Goal: Transaction & Acquisition: Purchase product/service

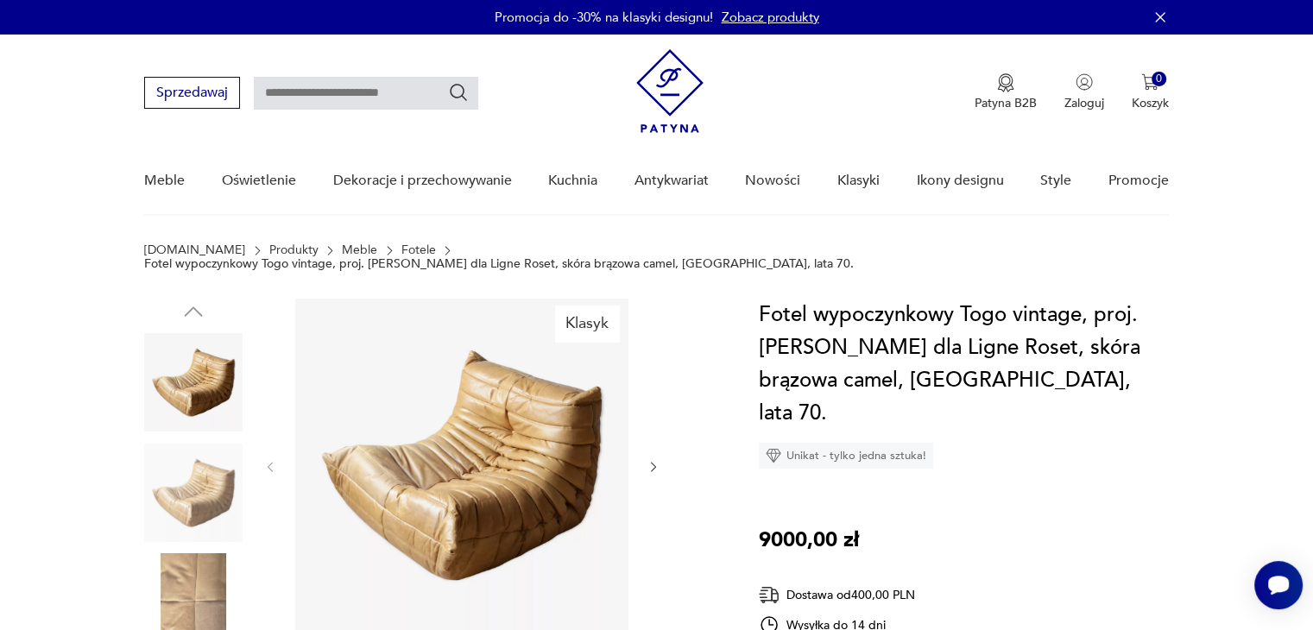
click at [402, 251] on link "Fotele" at bounding box center [419, 250] width 35 height 14
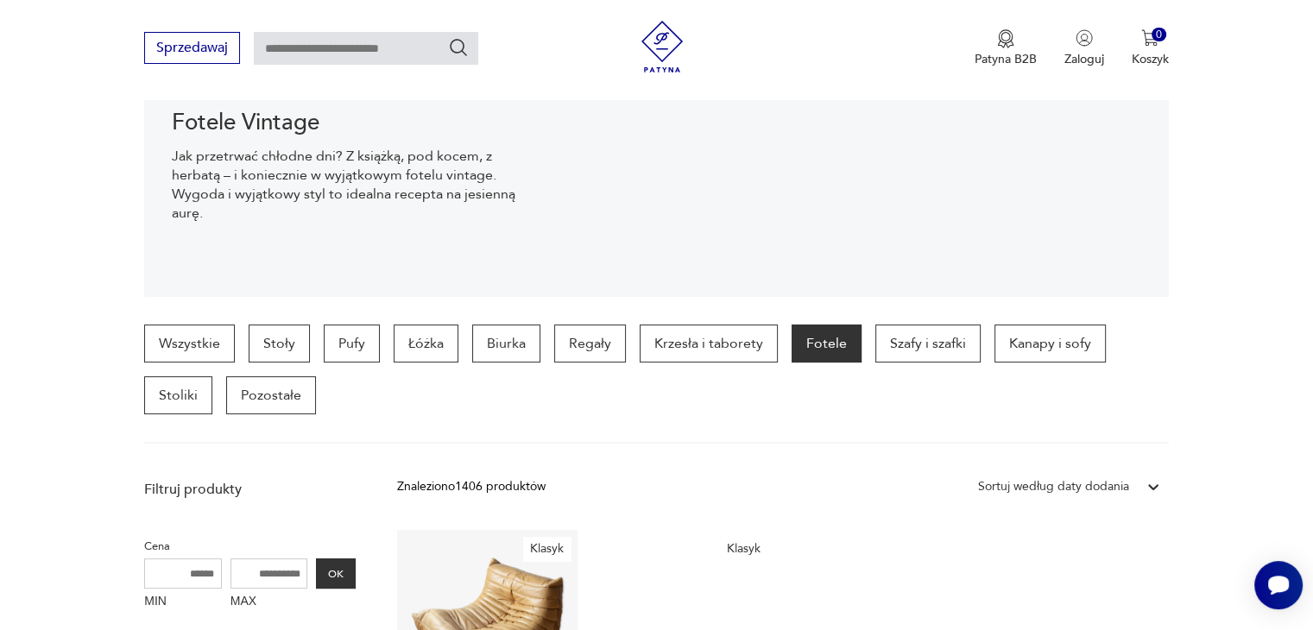
scroll to position [245, 0]
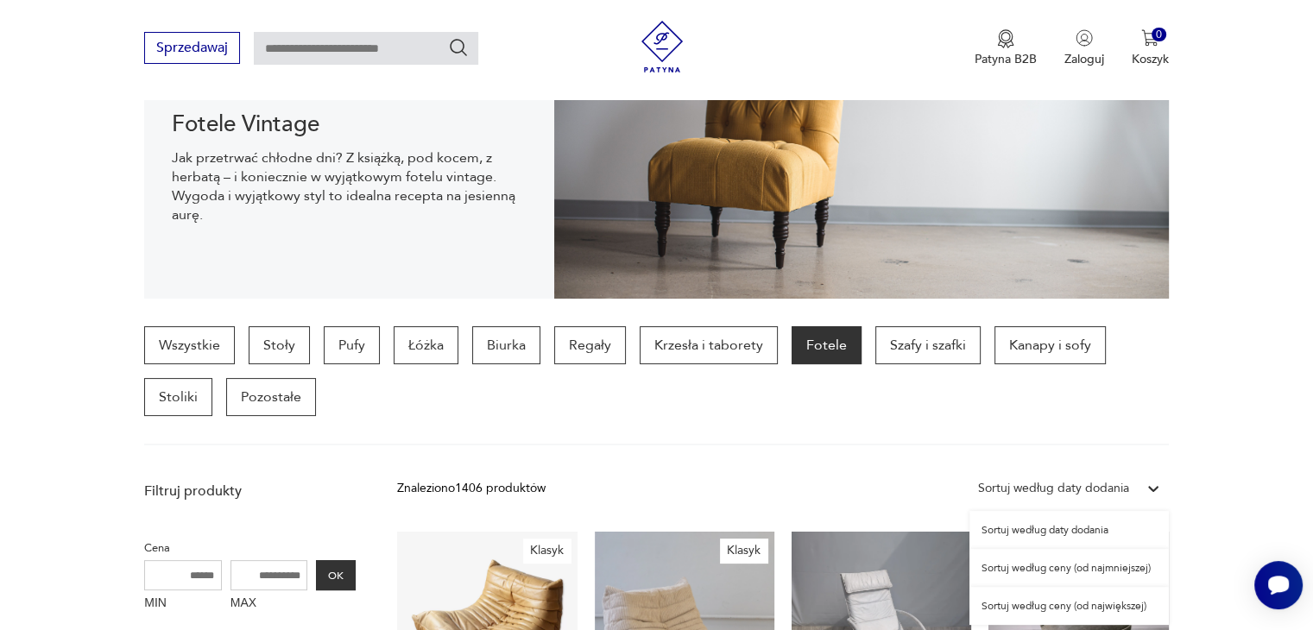
click at [1095, 488] on div "Sortuj według daty dodania" at bounding box center [1053, 488] width 151 height 19
click at [1085, 567] on div "Sortuj według ceny (od najmniejszej)" at bounding box center [1069, 568] width 199 height 38
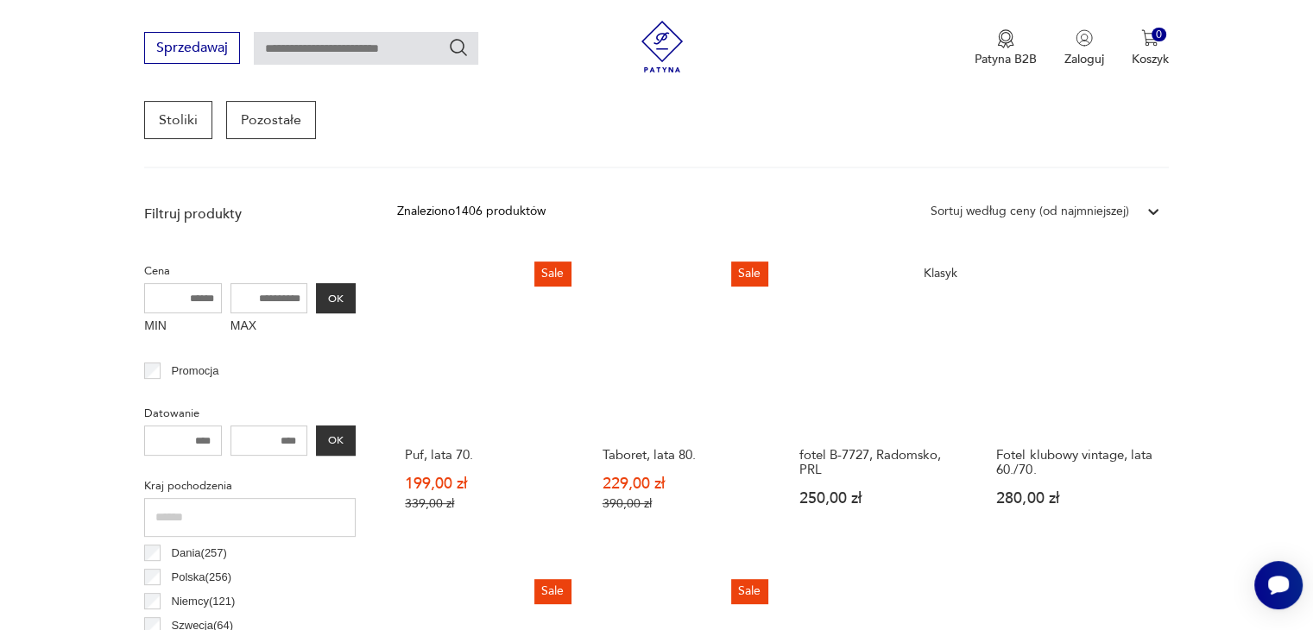
scroll to position [530, 0]
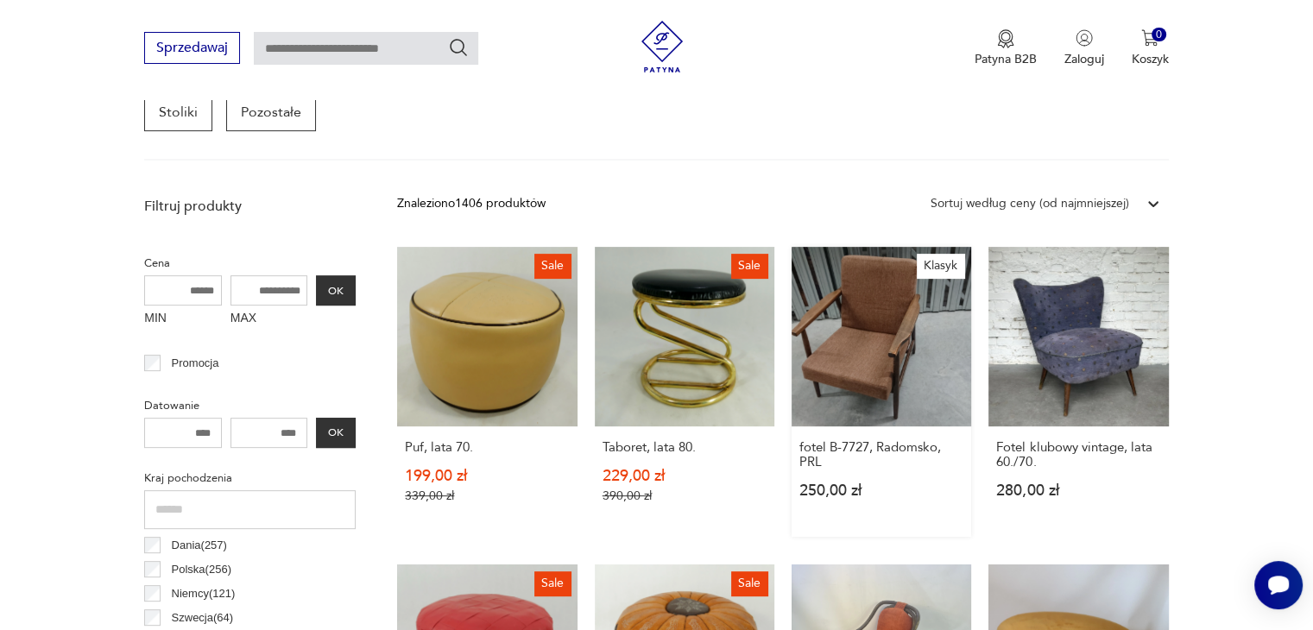
click at [908, 353] on link "Klasyk fotel B-7727, Radomsko, PRL 250,00 zł" at bounding box center [882, 392] width 180 height 290
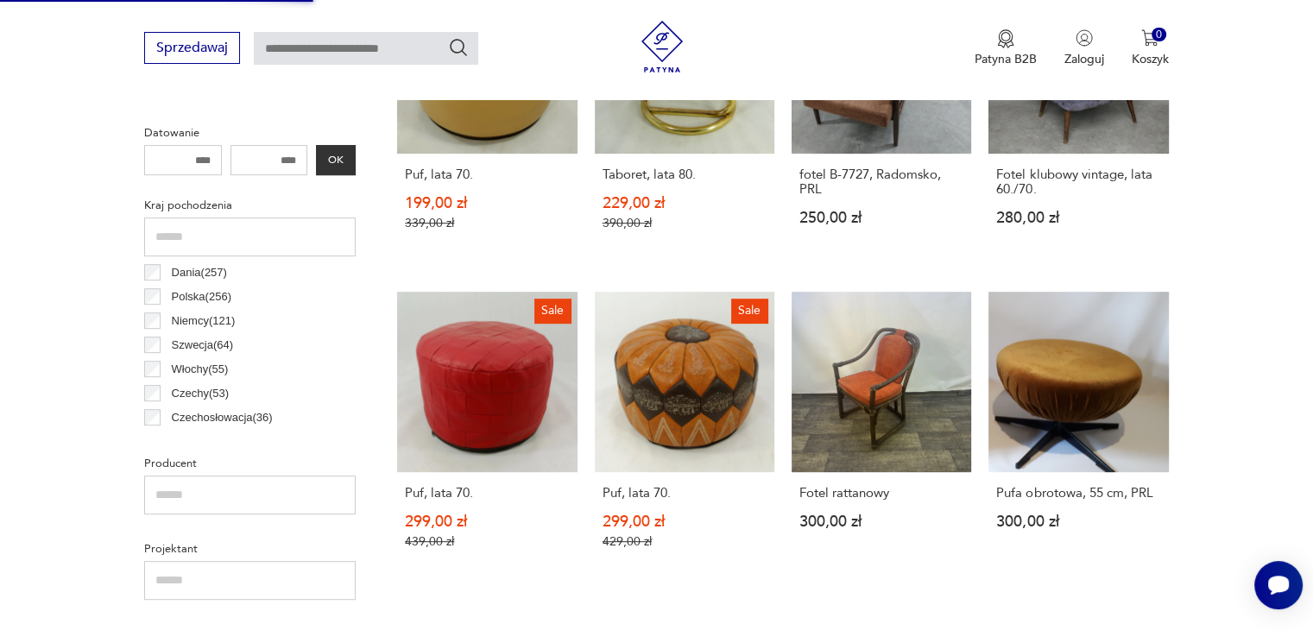
scroll to position [846, 0]
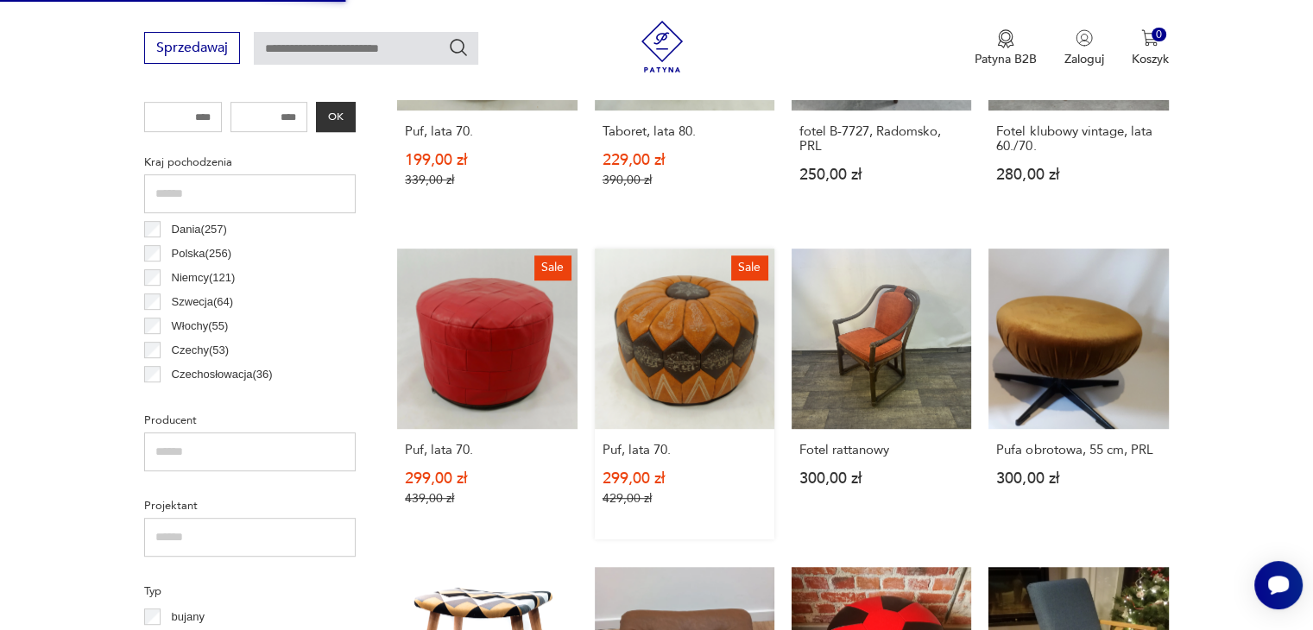
click at [684, 337] on link "Sale Puf, lata 70. 299,00 zł 429,00 zł" at bounding box center [685, 394] width 180 height 290
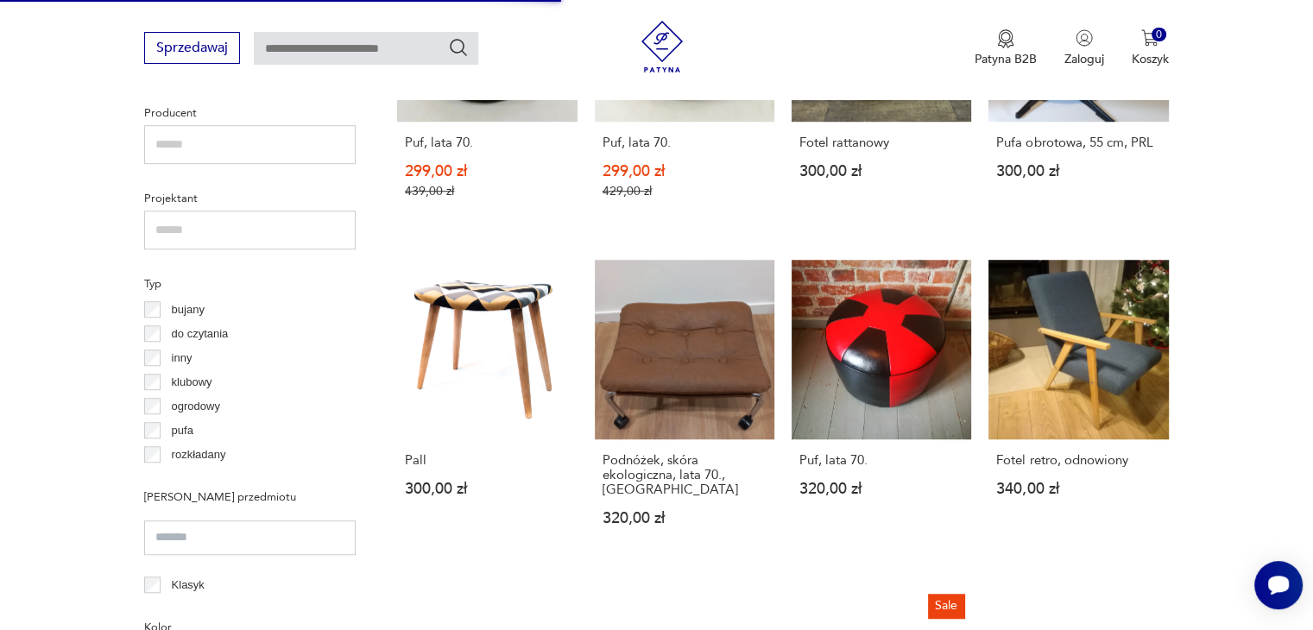
scroll to position [1154, 0]
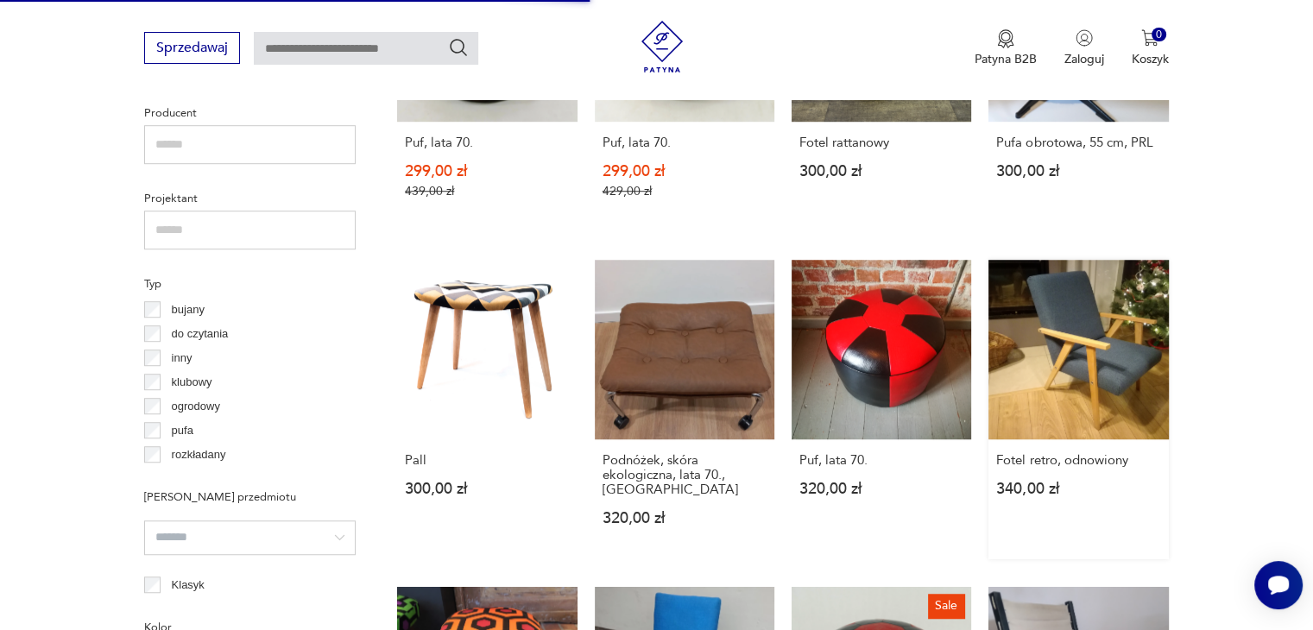
click at [1064, 362] on link "Fotel retro, odnowiony 340,00 zł" at bounding box center [1079, 410] width 180 height 300
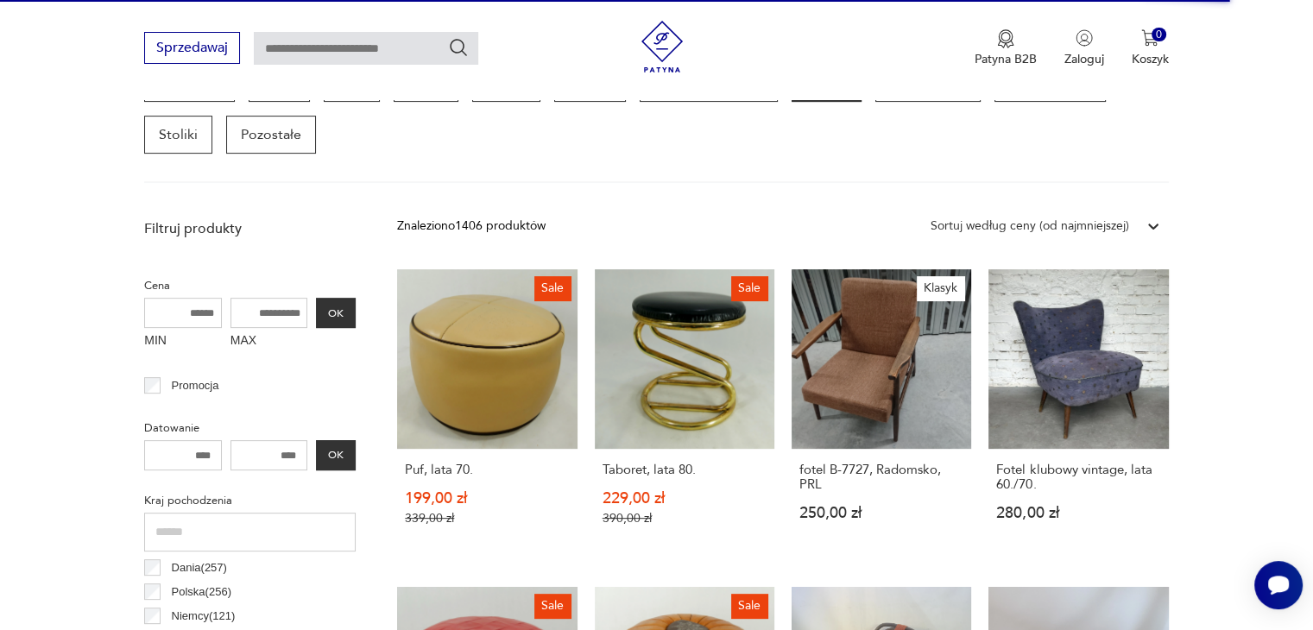
scroll to position [508, 0]
click at [900, 355] on link "Klasyk fotel B-7727, Radomsko, PRL 250,00 zł" at bounding box center [882, 414] width 180 height 290
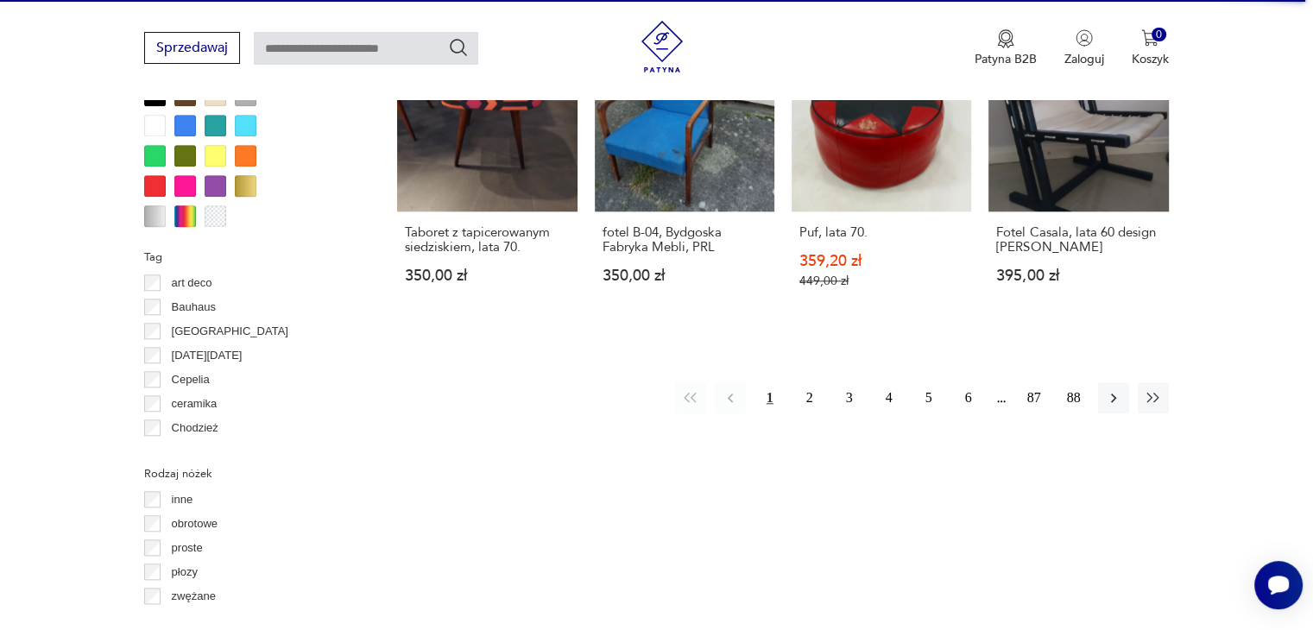
scroll to position [1708, 0]
click at [808, 395] on button "2" at bounding box center [809, 398] width 31 height 31
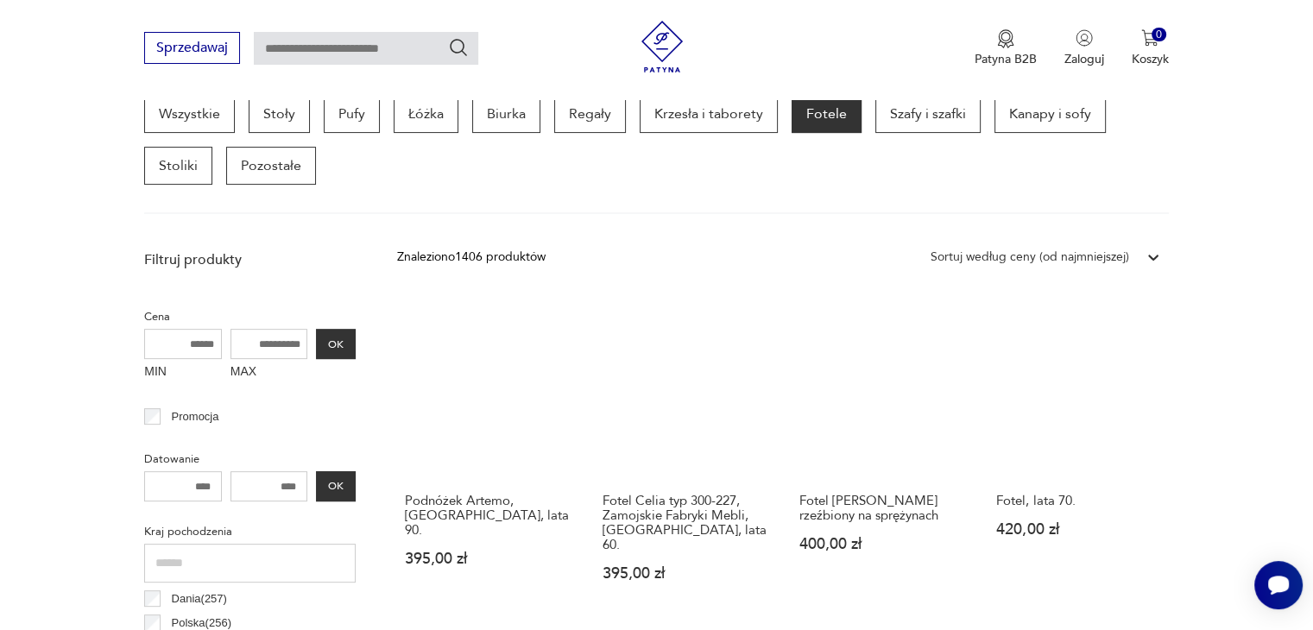
scroll to position [478, 0]
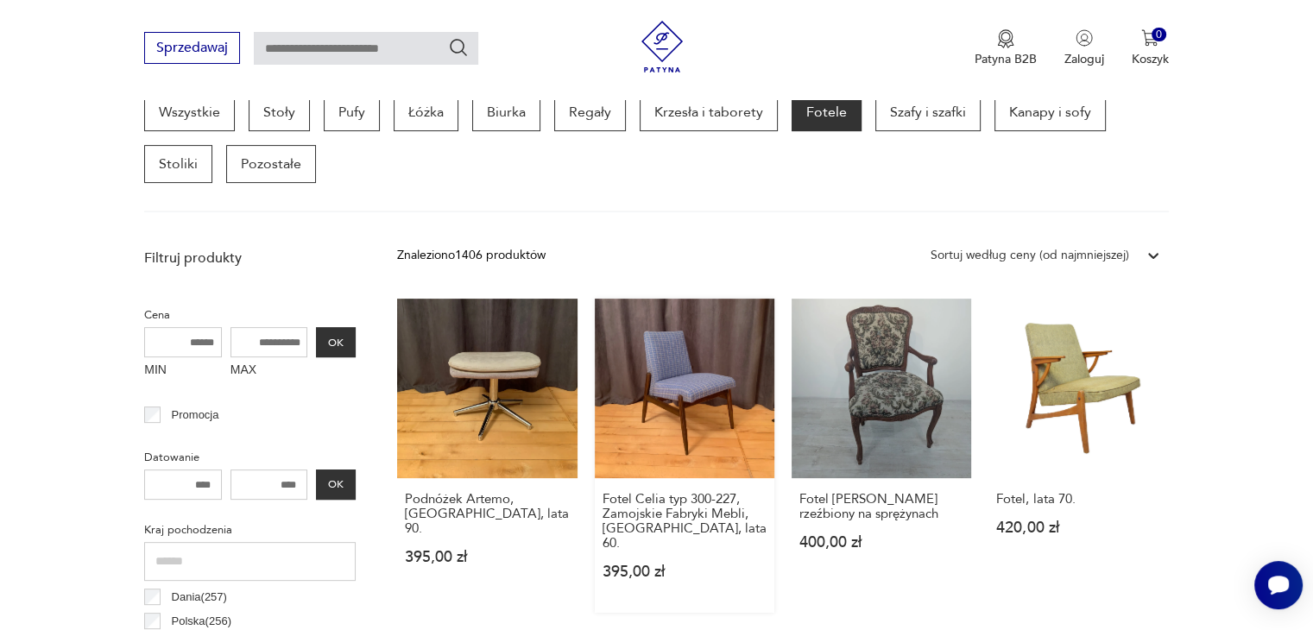
click at [662, 405] on link "Fotel Celia typ 300-227, Zamojskie Fabryki Mebli, Polska, lata 60. 395,00 zł" at bounding box center [685, 456] width 180 height 314
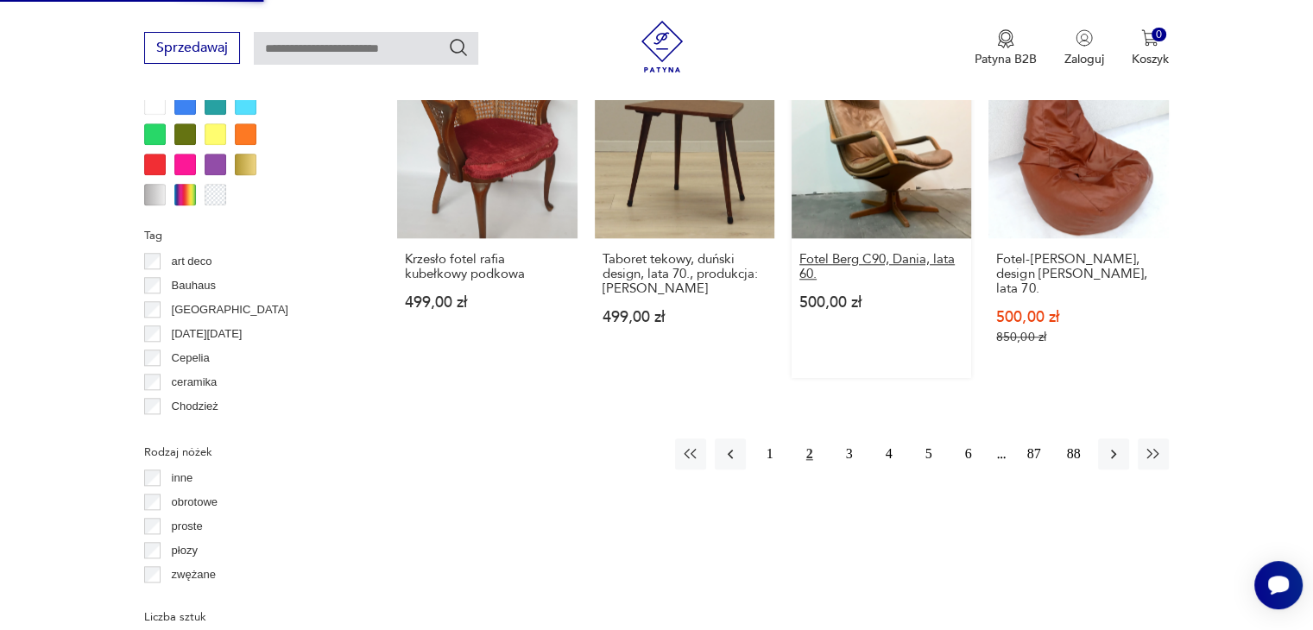
scroll to position [1730, 0]
click at [846, 439] on button "3" at bounding box center [849, 454] width 31 height 31
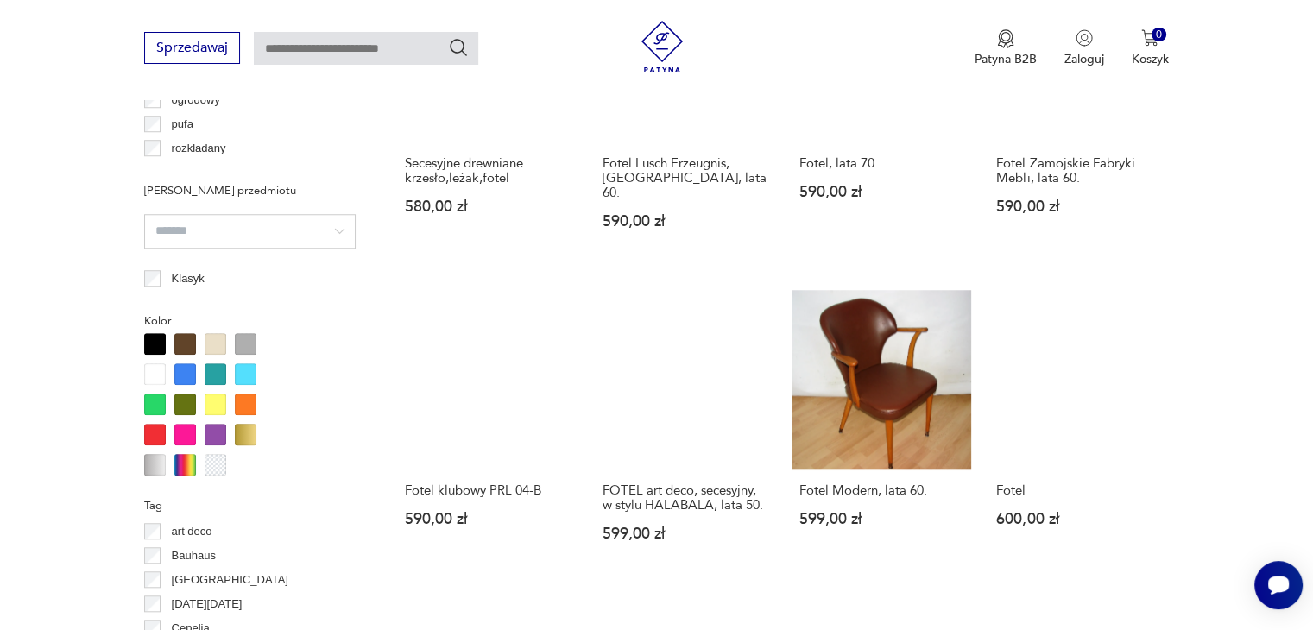
scroll to position [1464, 0]
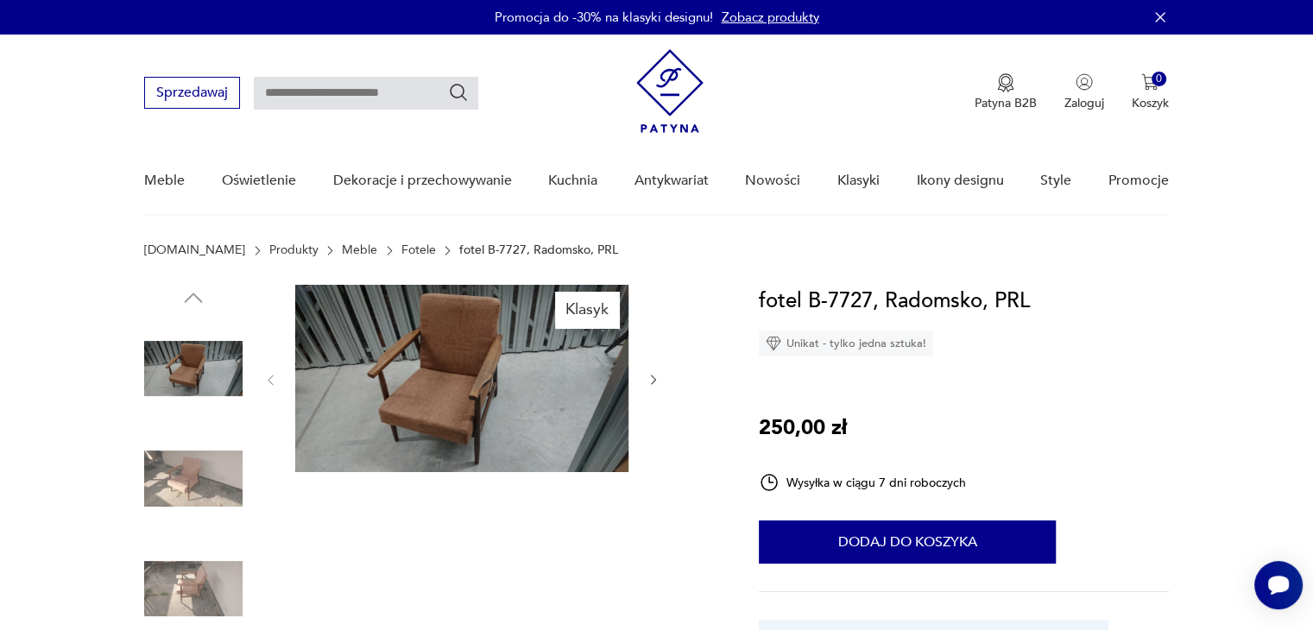
click at [650, 384] on icon "button" at bounding box center [654, 380] width 15 height 15
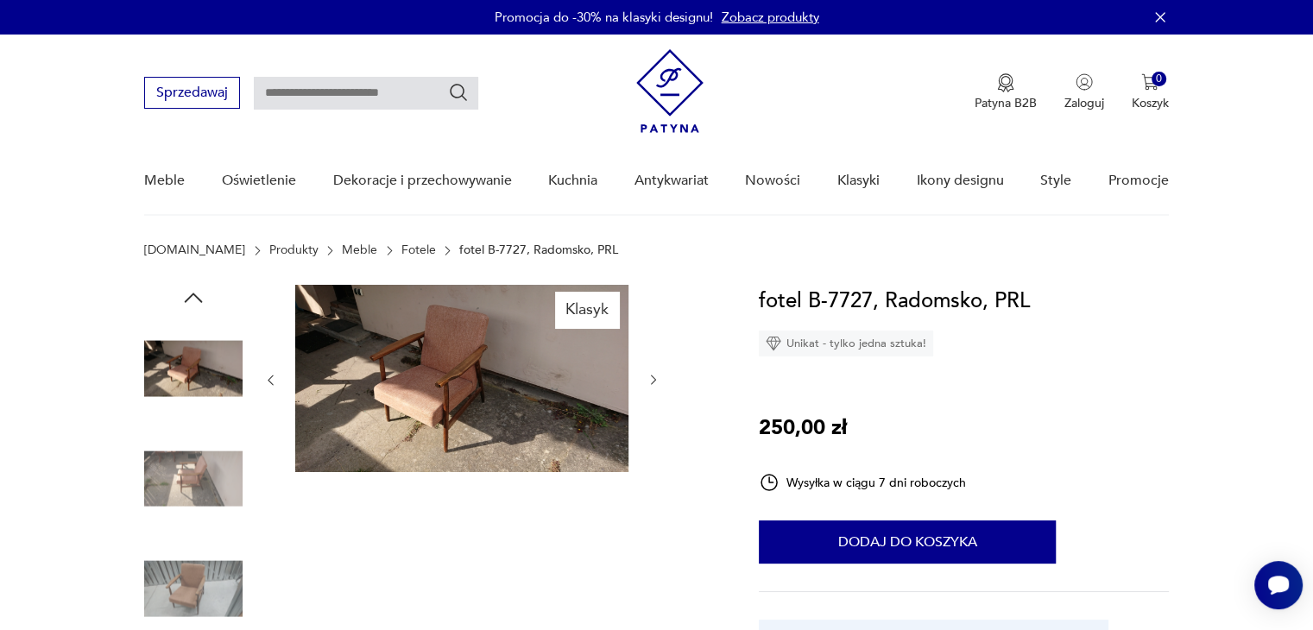
click at [650, 384] on icon "button" at bounding box center [654, 380] width 15 height 15
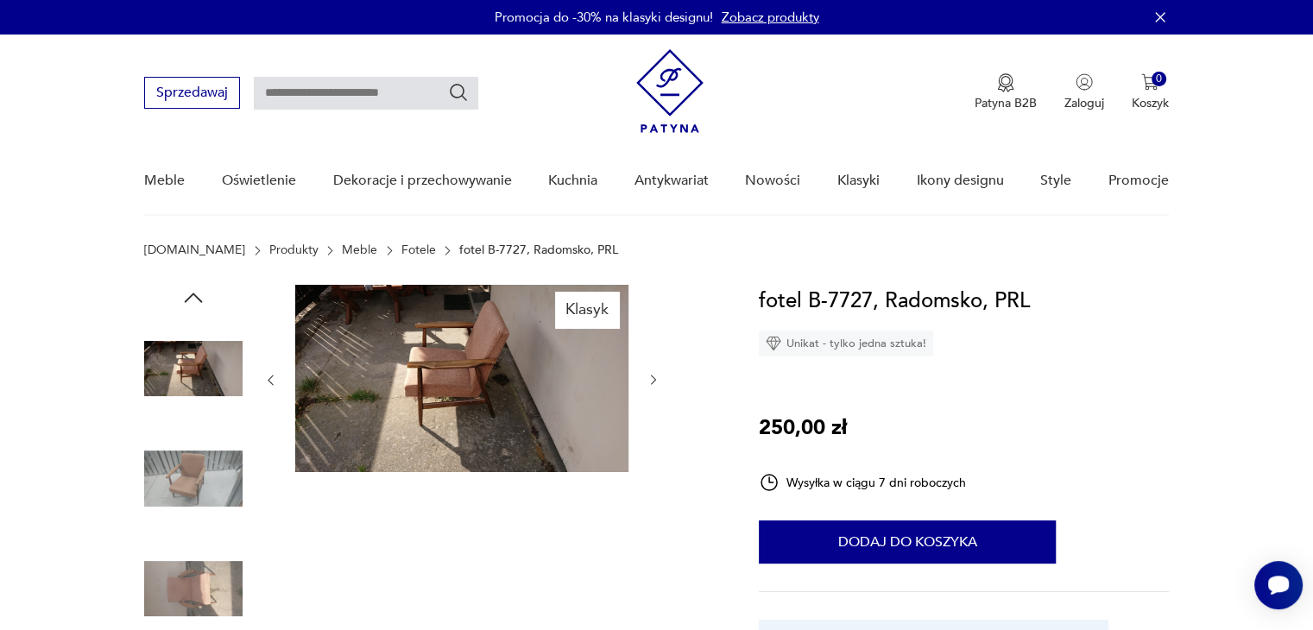
click at [650, 384] on icon "button" at bounding box center [654, 380] width 15 height 15
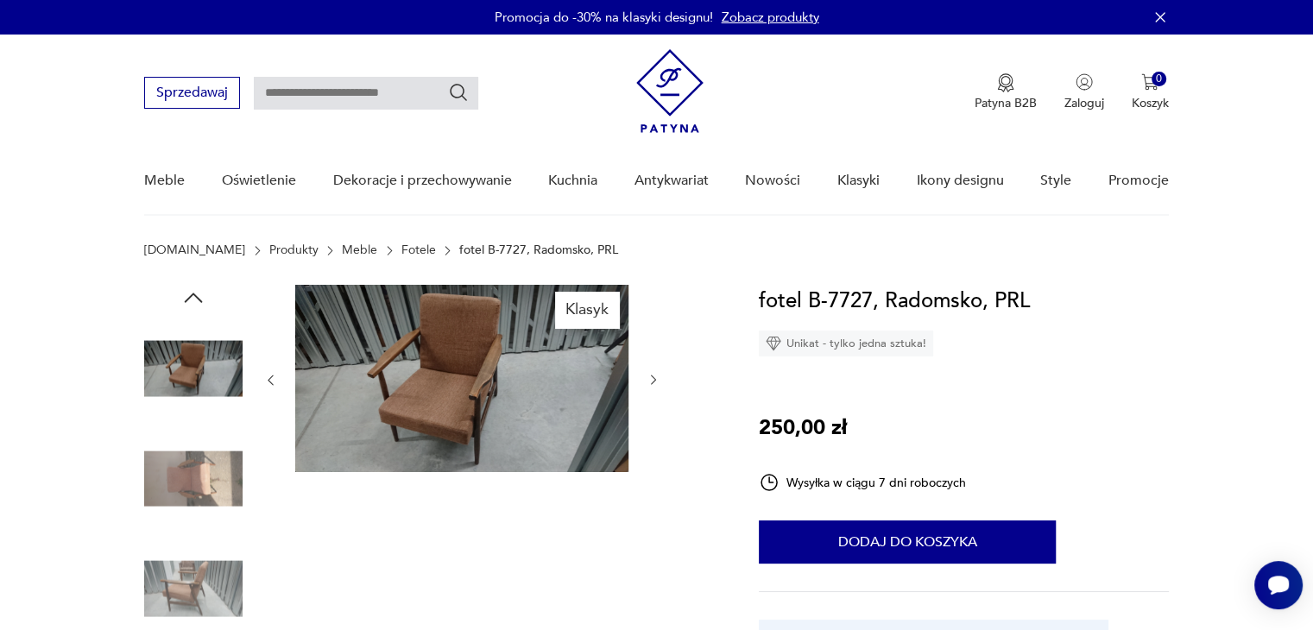
click at [650, 384] on icon "button" at bounding box center [654, 380] width 15 height 15
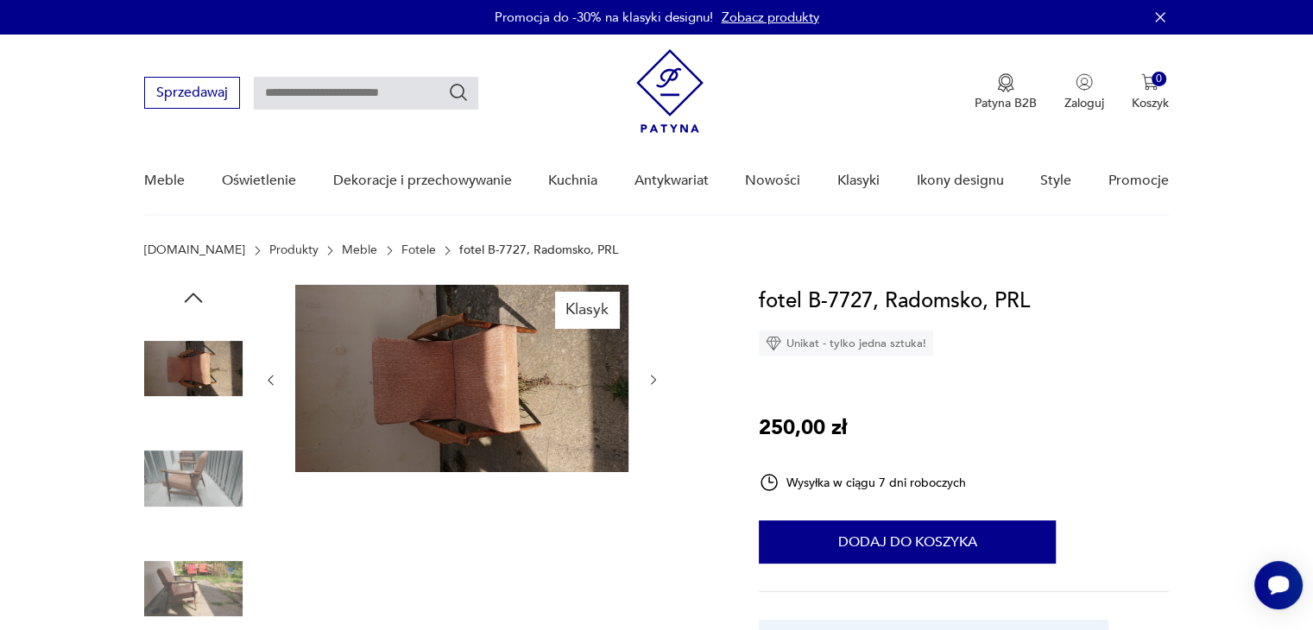
click at [650, 384] on icon "button" at bounding box center [654, 380] width 15 height 15
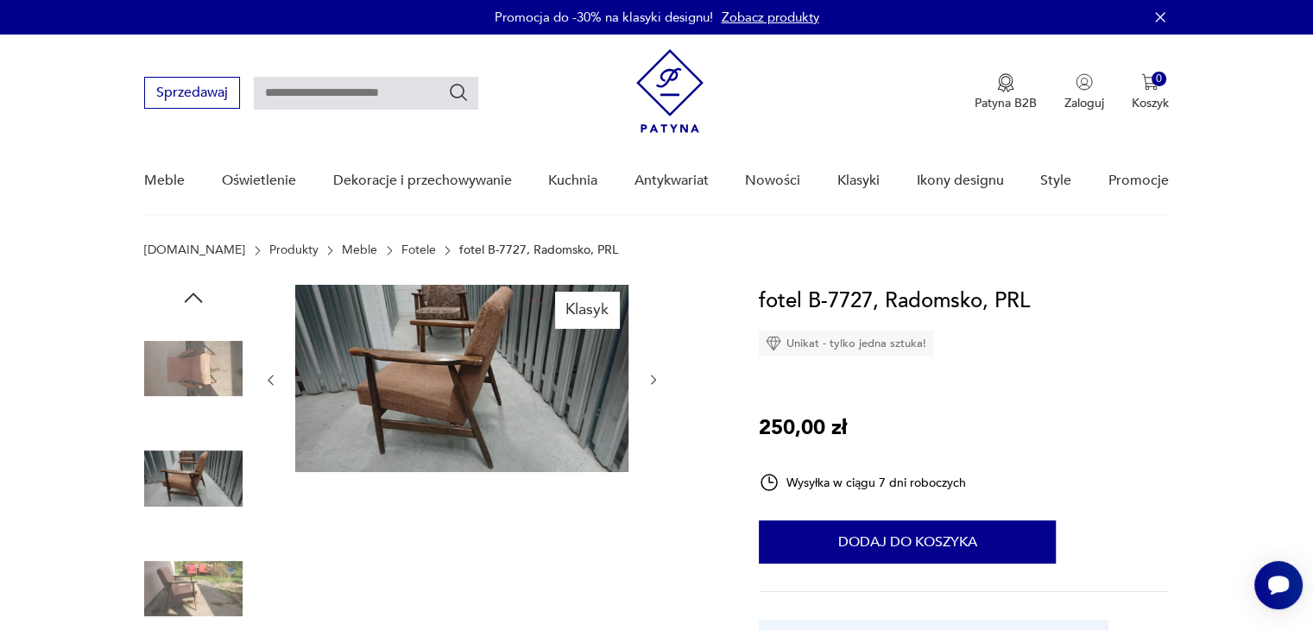
click at [650, 384] on icon "button" at bounding box center [654, 380] width 15 height 15
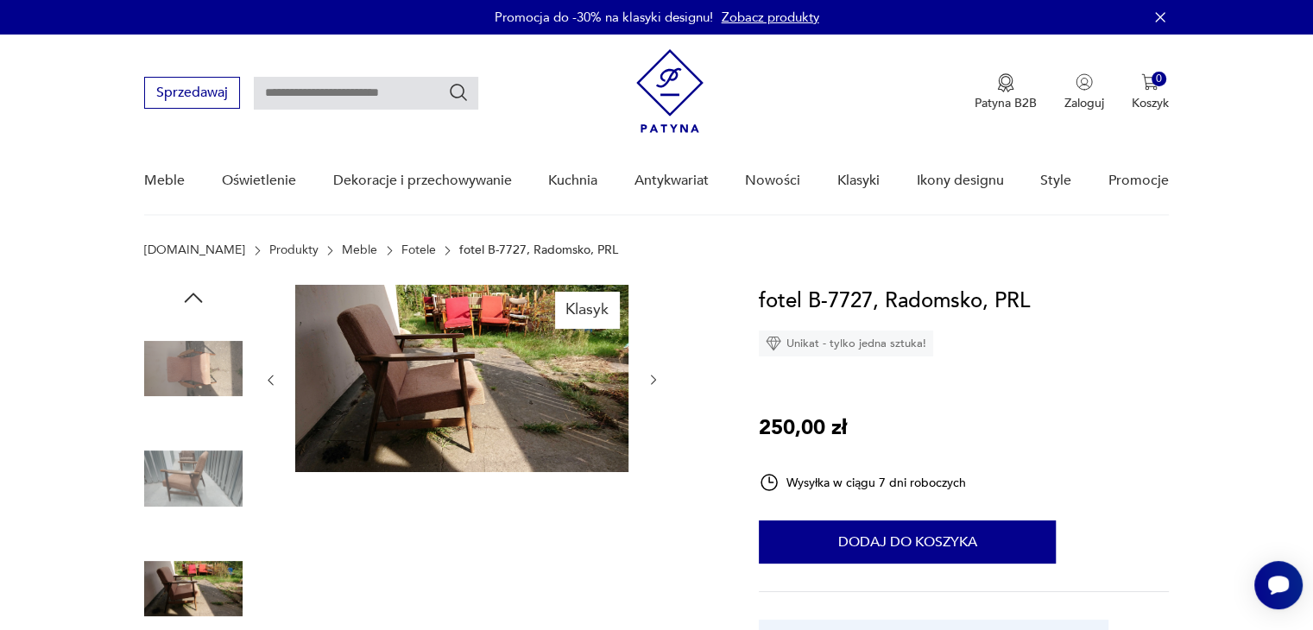
click at [650, 384] on icon "button" at bounding box center [654, 380] width 15 height 15
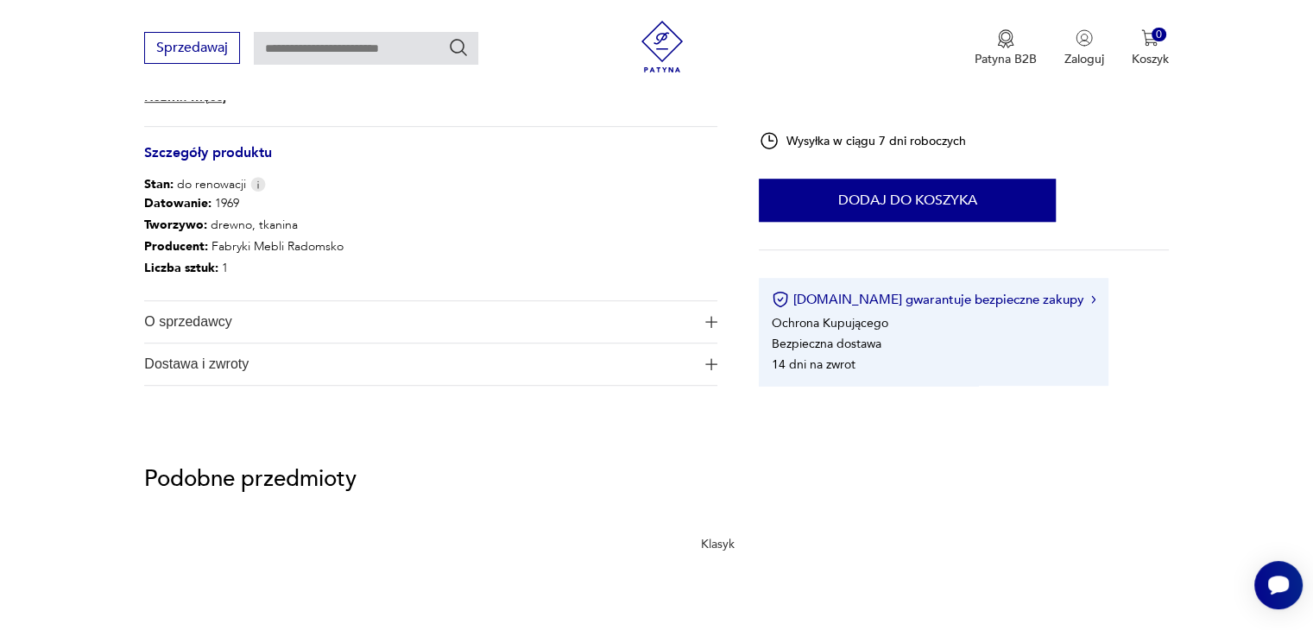
scroll to position [910, 0]
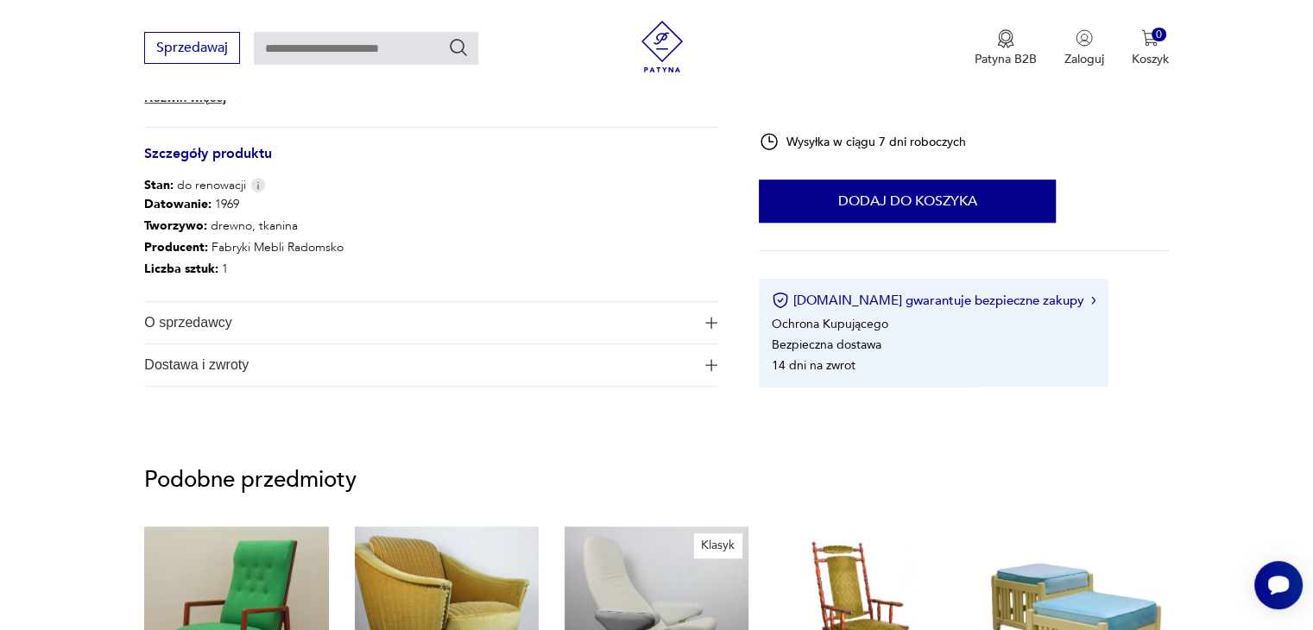
click at [708, 359] on img "button" at bounding box center [711, 365] width 12 height 12
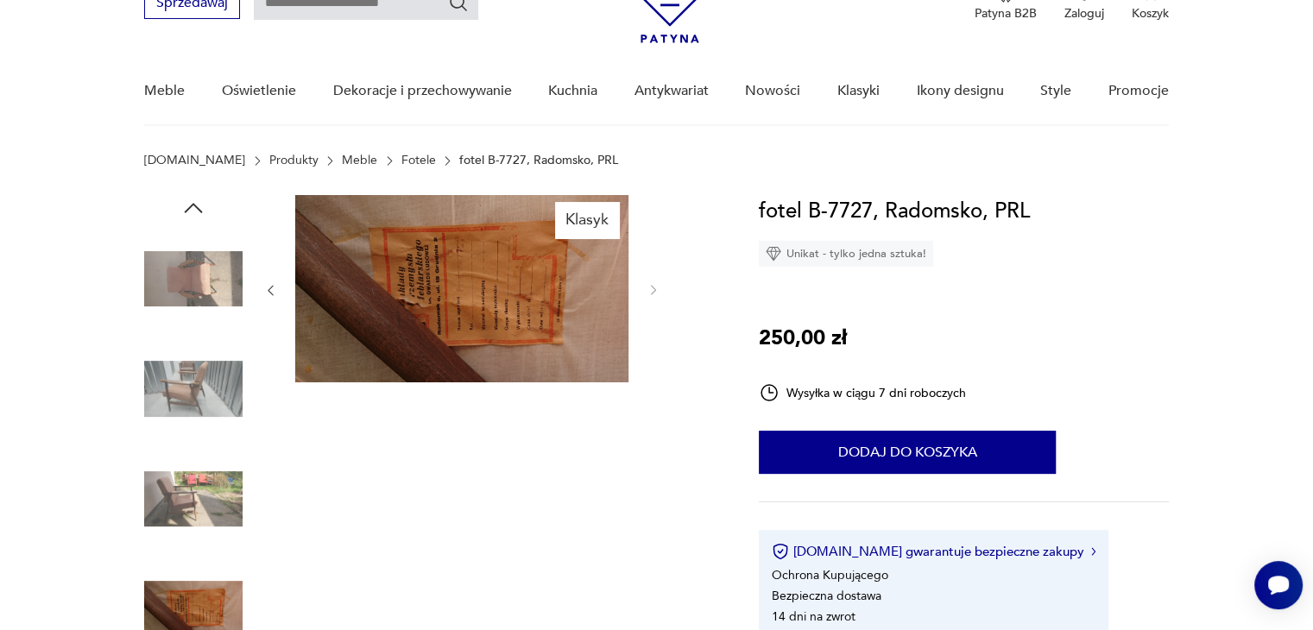
scroll to position [0, 0]
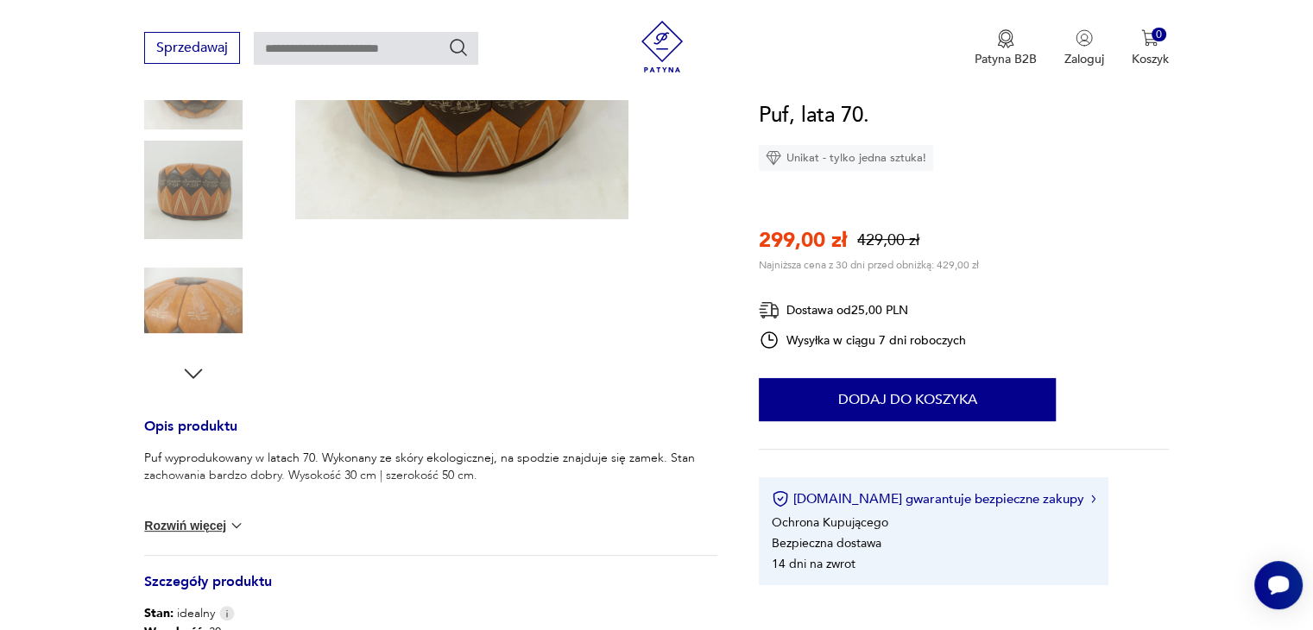
scroll to position [402, 0]
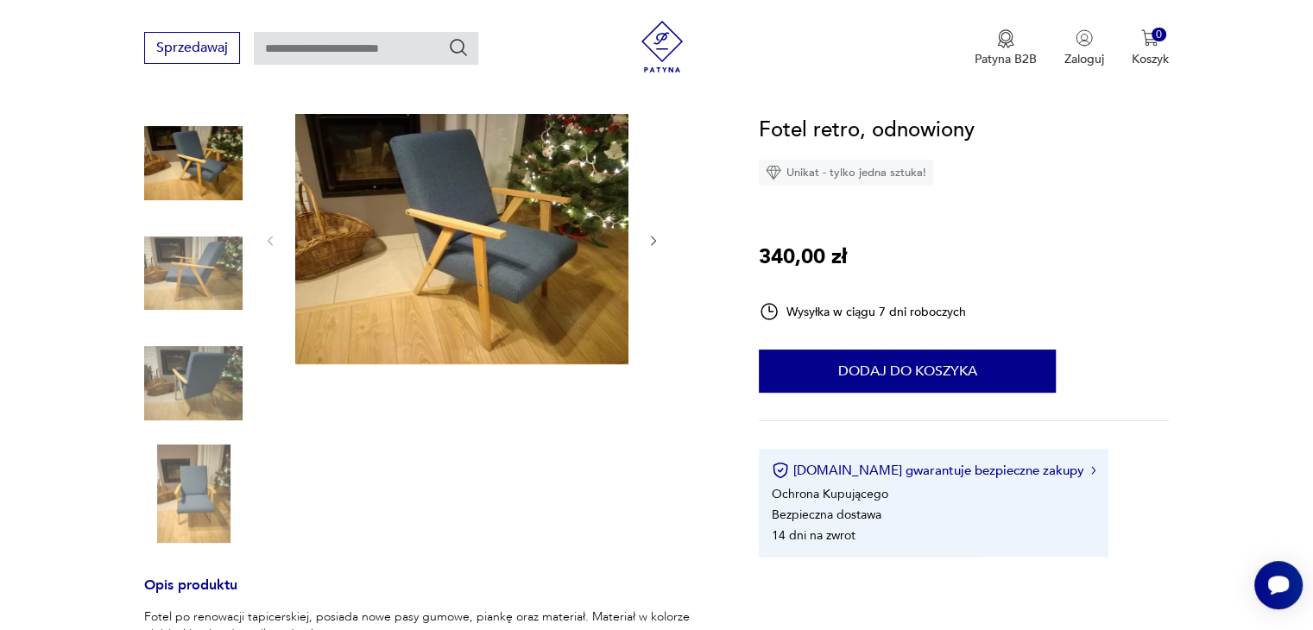
scroll to position [169, 0]
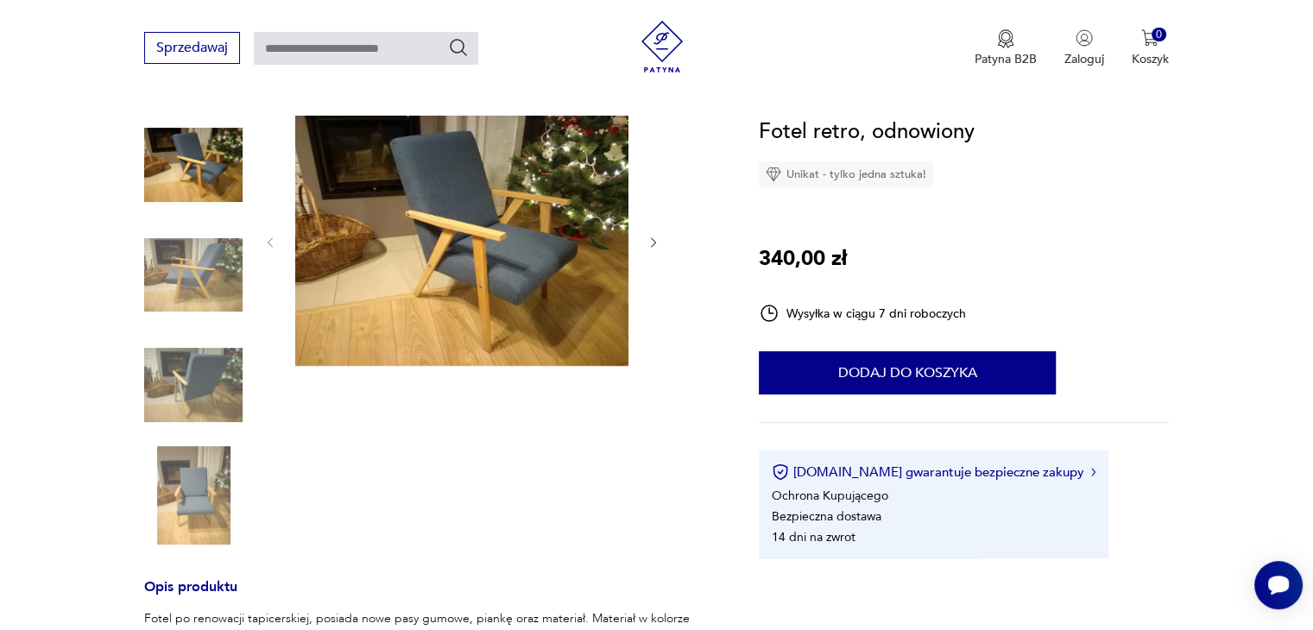
click at [197, 271] on img at bounding box center [193, 275] width 98 height 98
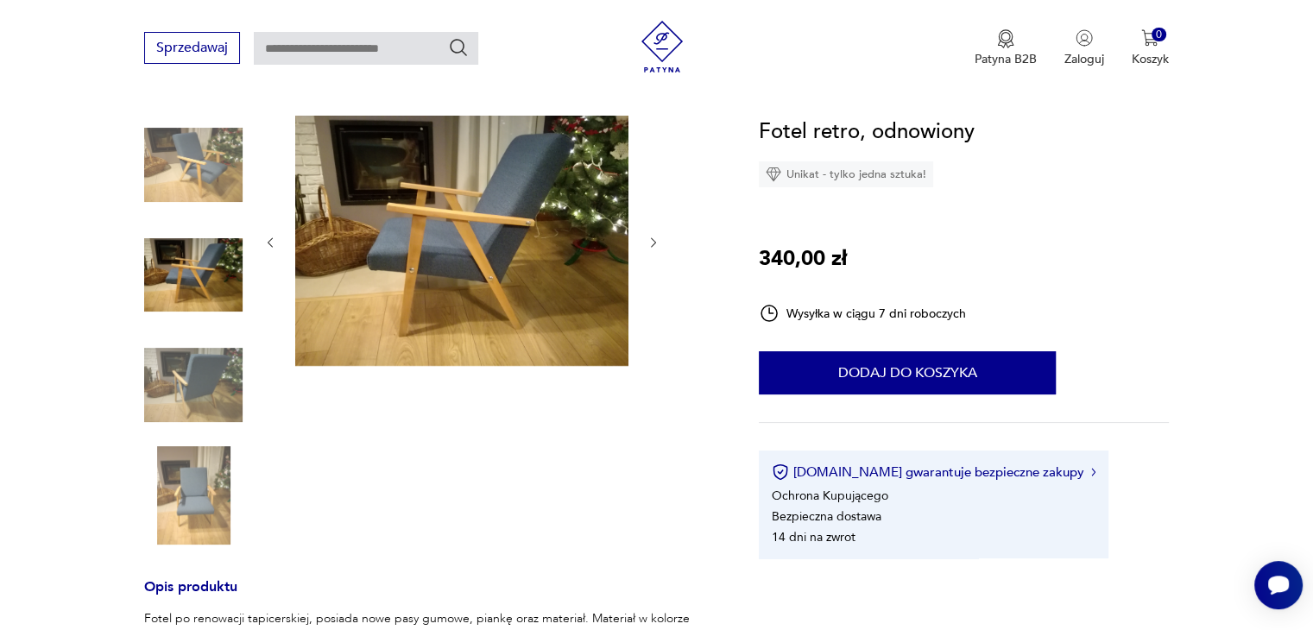
click at [200, 350] on img at bounding box center [193, 385] width 98 height 98
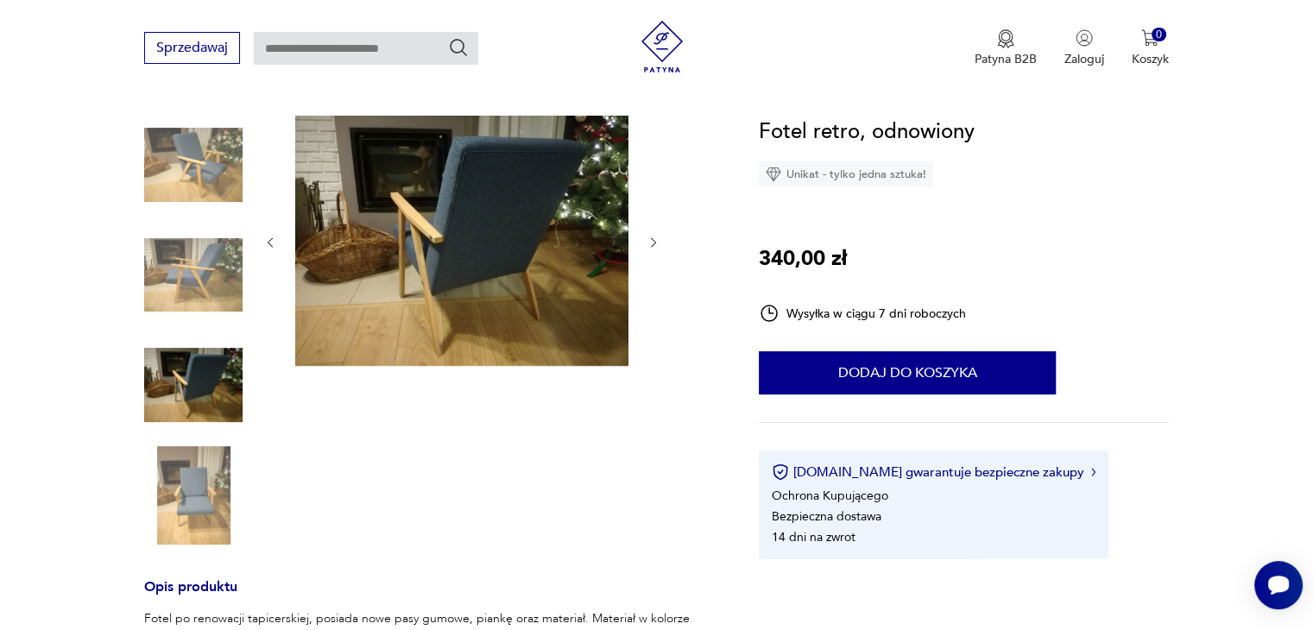
click at [217, 456] on img at bounding box center [193, 495] width 98 height 98
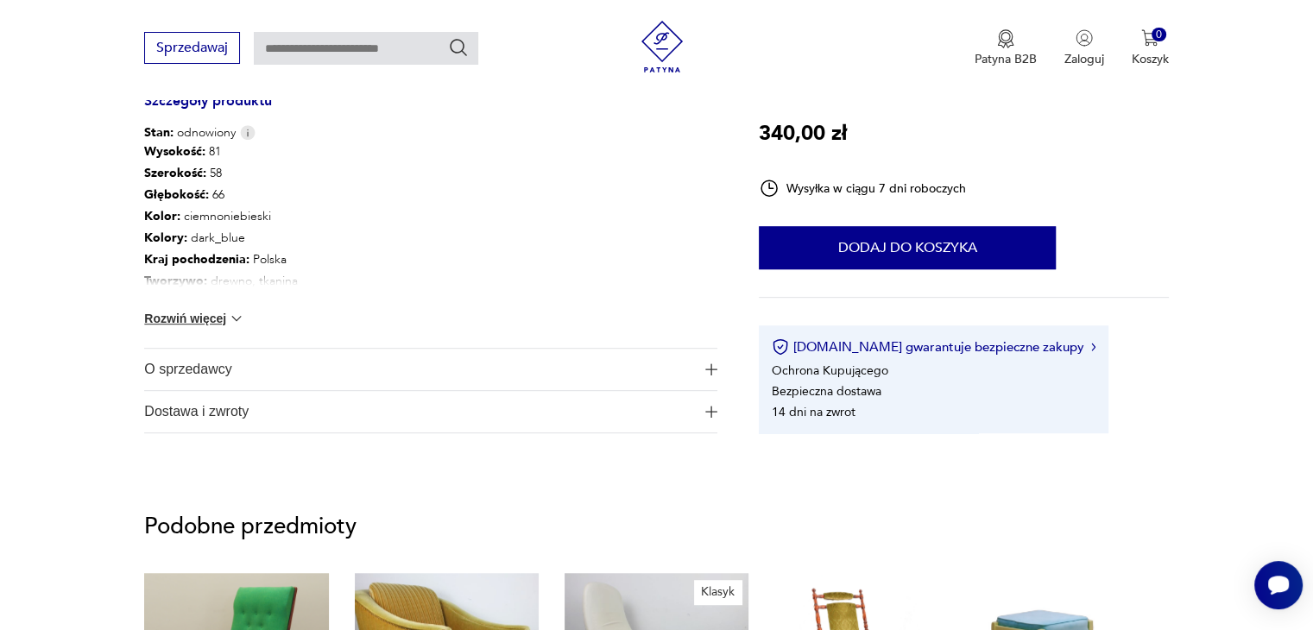
scroll to position [859, 0]
click at [534, 410] on span "Dostawa i zwroty" at bounding box center [418, 412] width 549 height 41
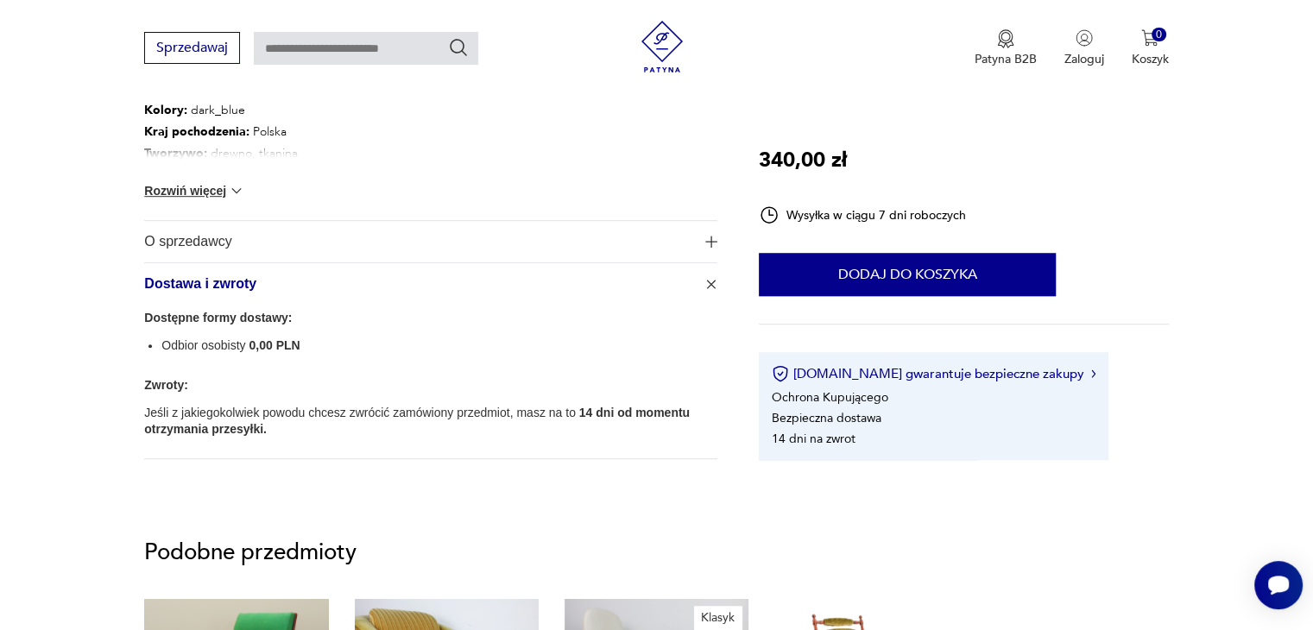
scroll to position [988, 0]
click at [458, 246] on span "O sprzedawcy" at bounding box center [418, 241] width 549 height 41
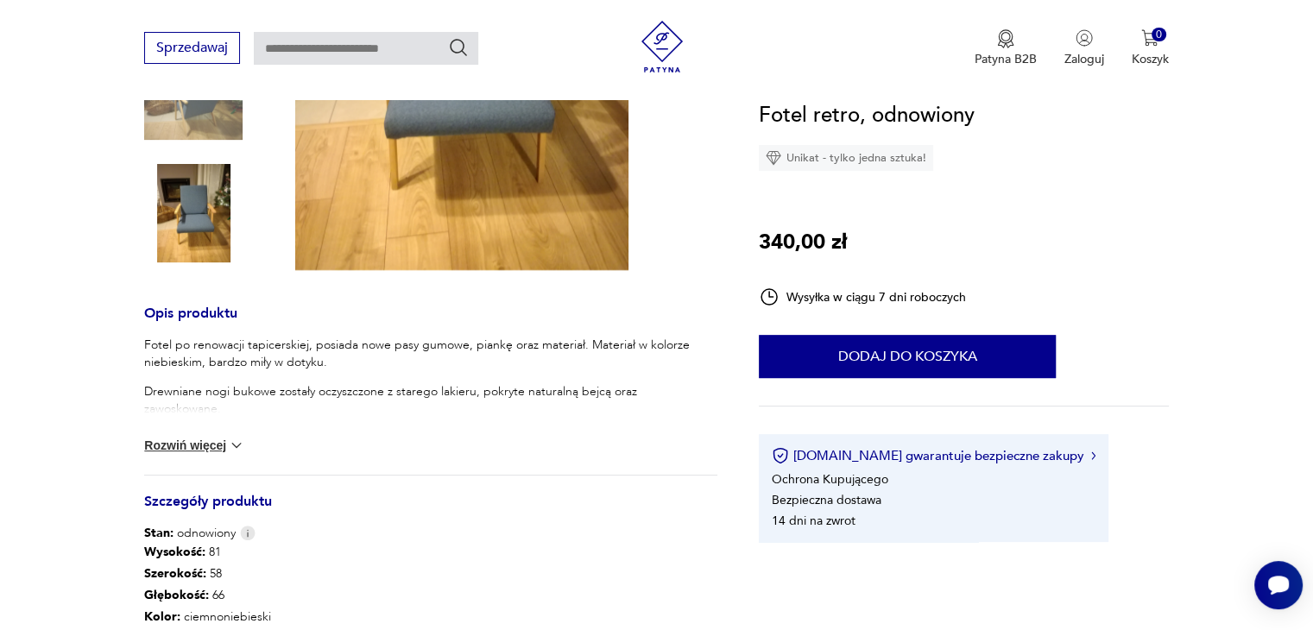
scroll to position [458, 0]
click at [233, 443] on img at bounding box center [236, 446] width 17 height 17
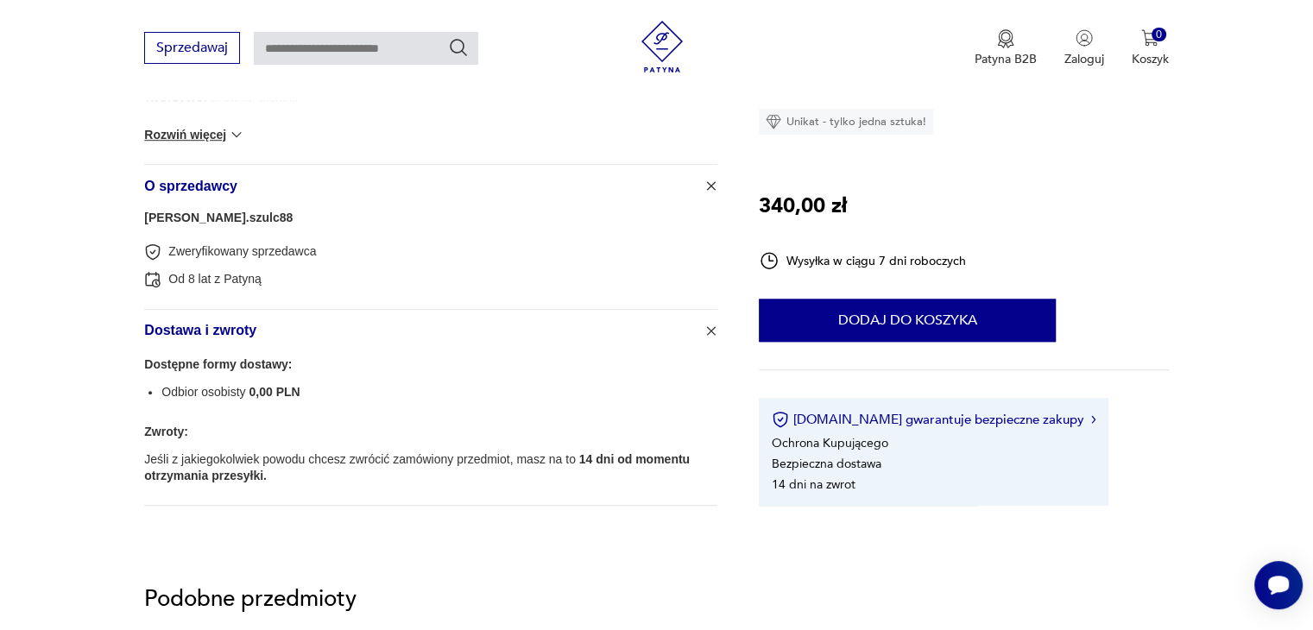
scroll to position [1053, 0]
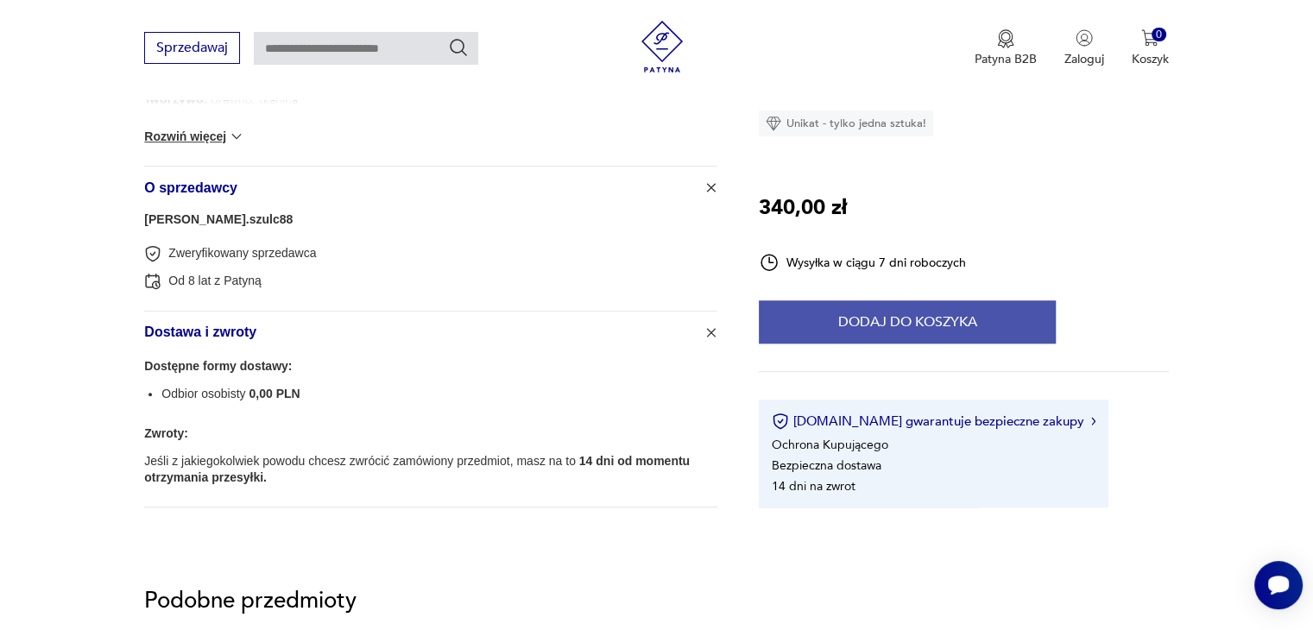
click at [894, 313] on button "Dodaj do koszyka" at bounding box center [907, 321] width 297 height 43
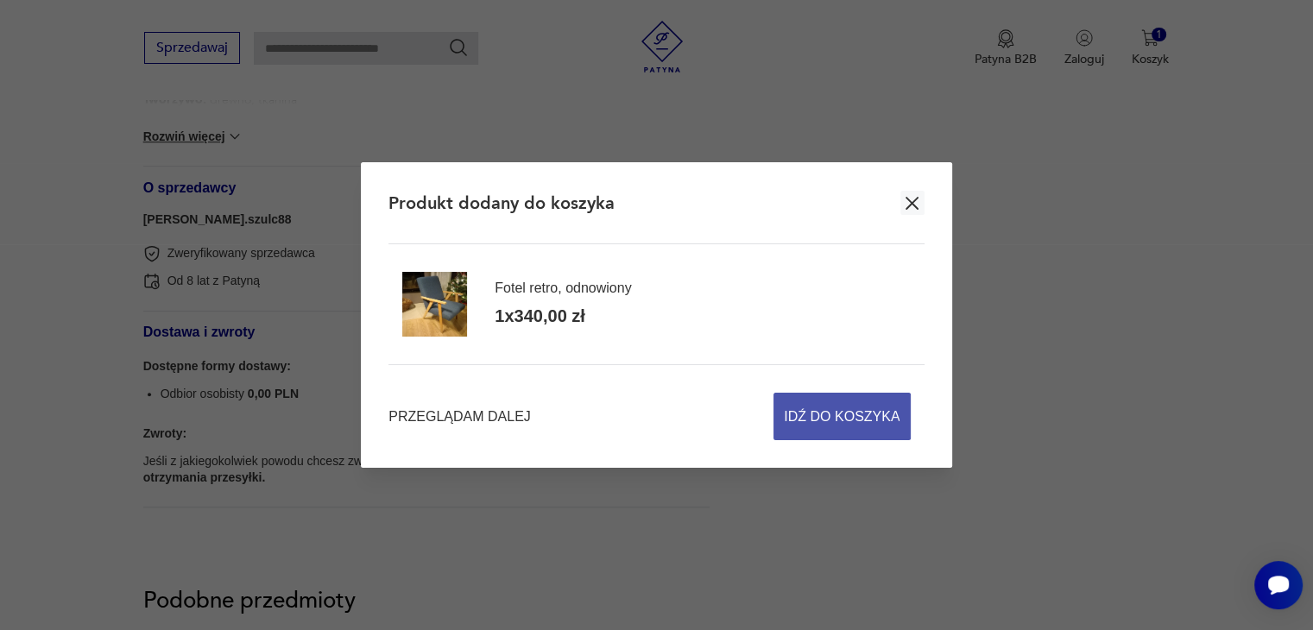
click at [863, 427] on span "Idź do koszyka" at bounding box center [842, 417] width 116 height 46
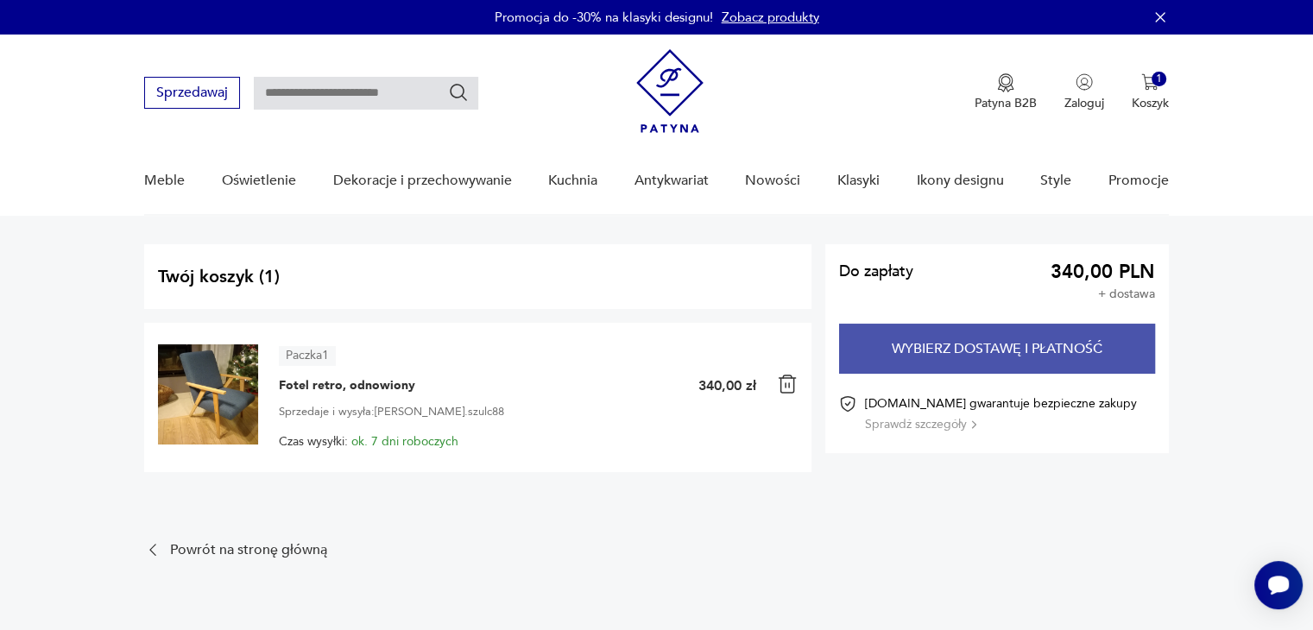
click at [929, 356] on button "Wybierz dostawę i płatność" at bounding box center [997, 349] width 316 height 50
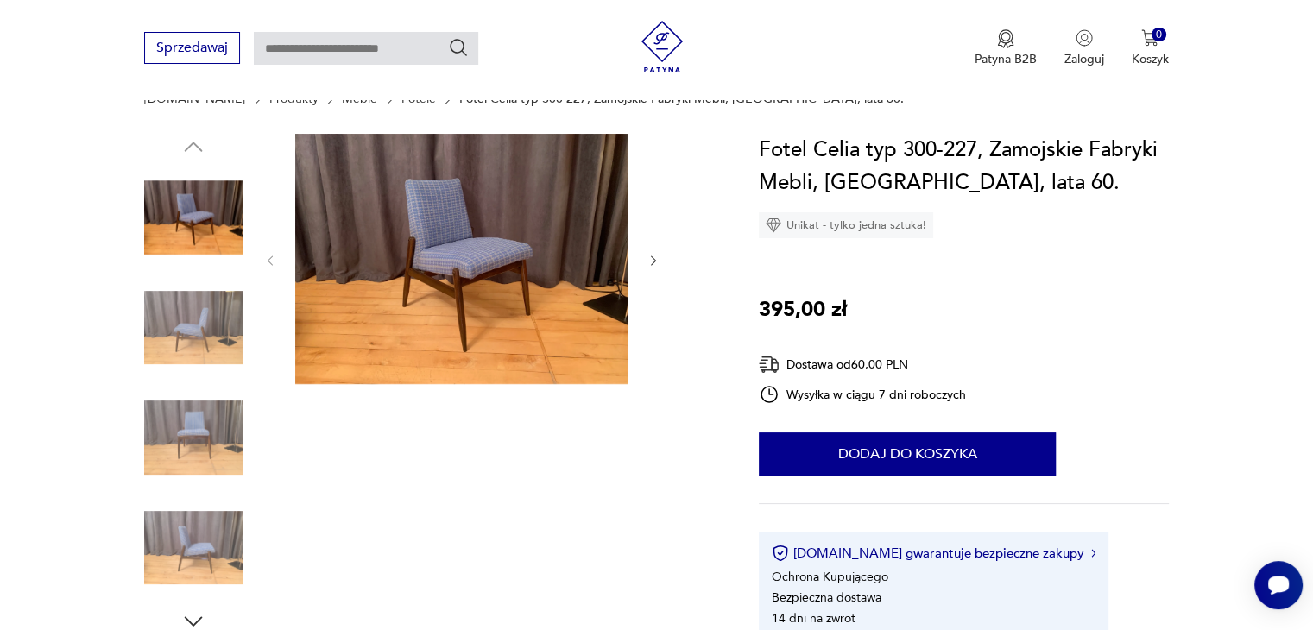
scroll to position [152, 0]
click at [228, 307] on img at bounding box center [193, 327] width 98 height 98
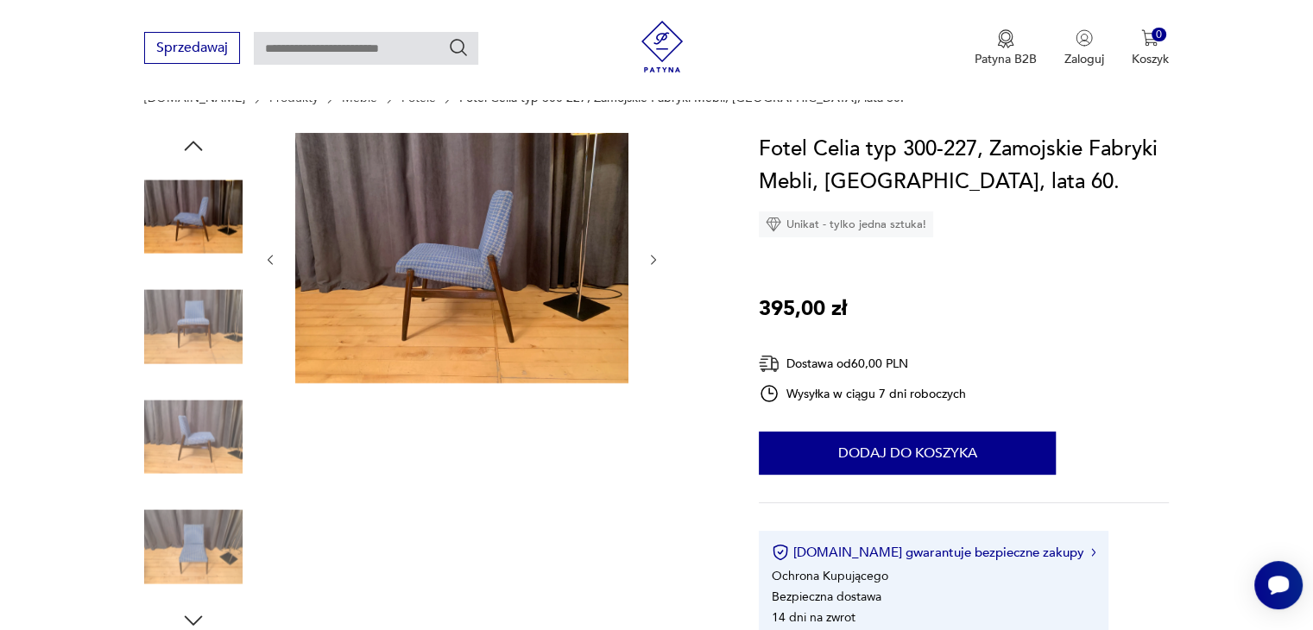
click at [225, 376] on div at bounding box center [193, 329] width 98 height 102
click at [223, 408] on img at bounding box center [193, 437] width 98 height 98
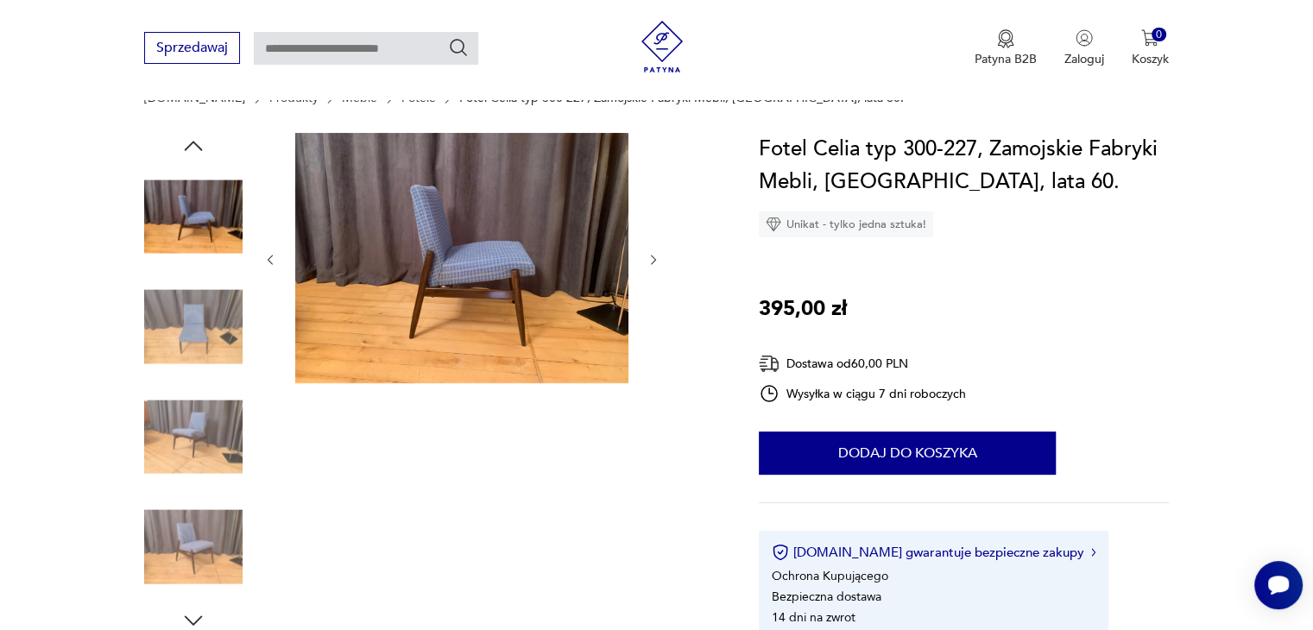
click at [206, 540] on img at bounding box center [193, 547] width 98 height 98
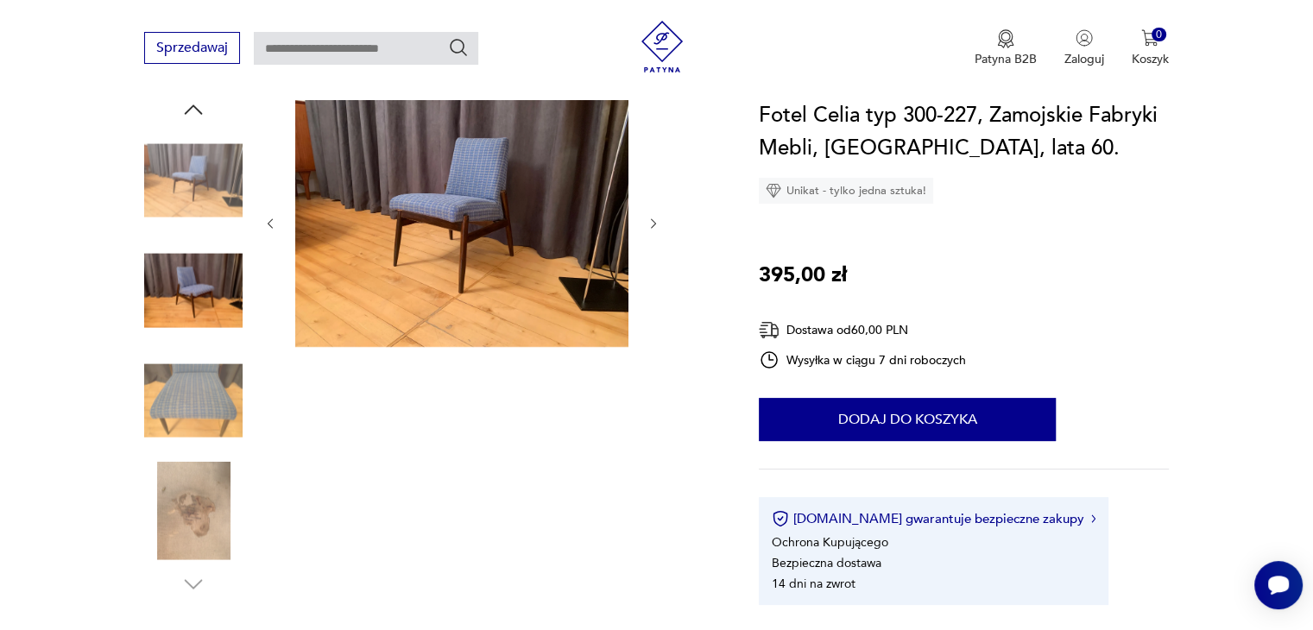
scroll to position [181, 0]
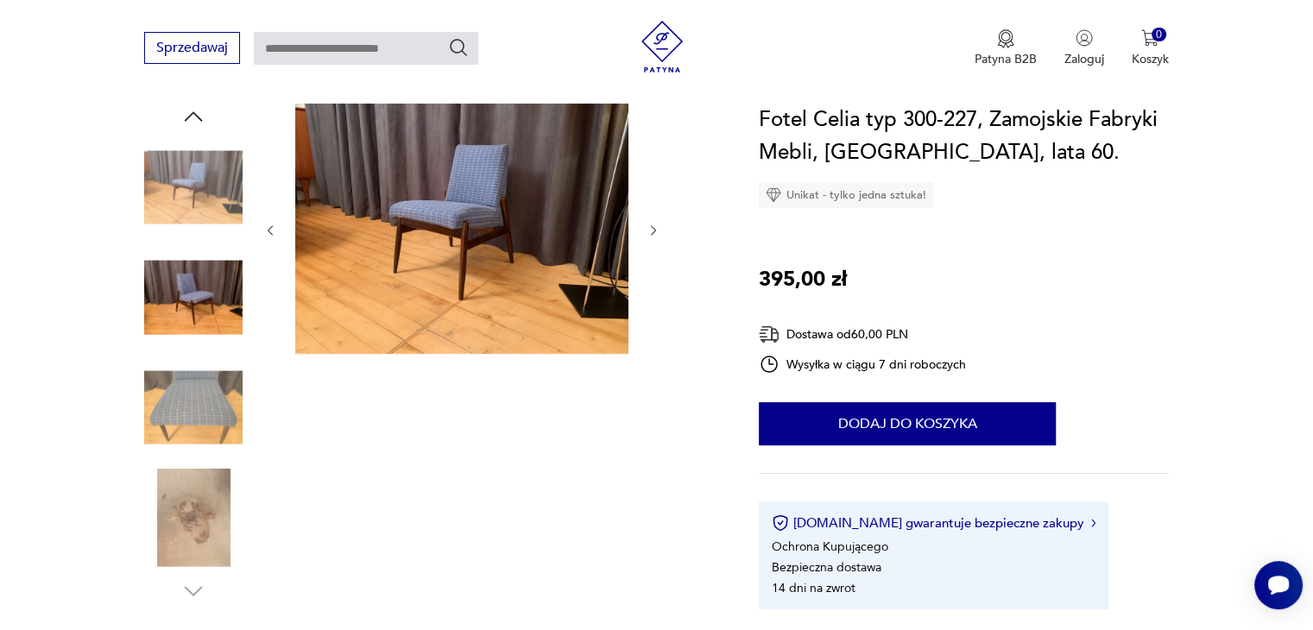
click at [374, 312] on img at bounding box center [461, 229] width 333 height 250
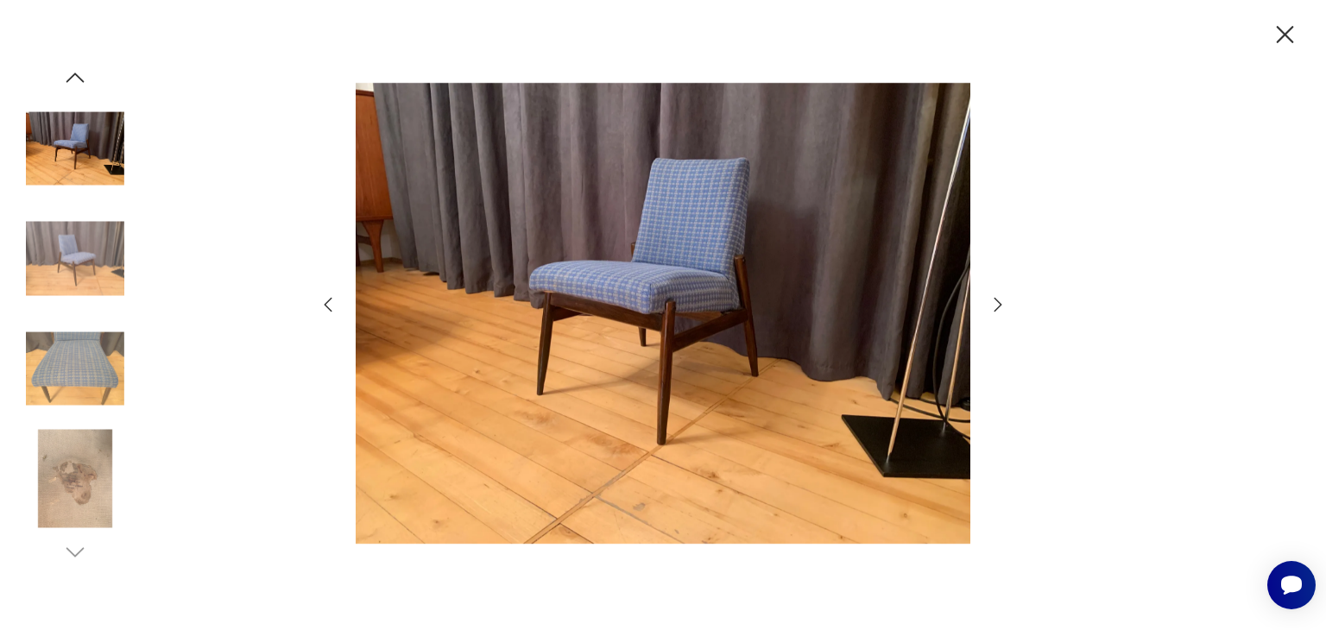
click at [996, 305] on icon "button" at bounding box center [998, 304] width 21 height 21
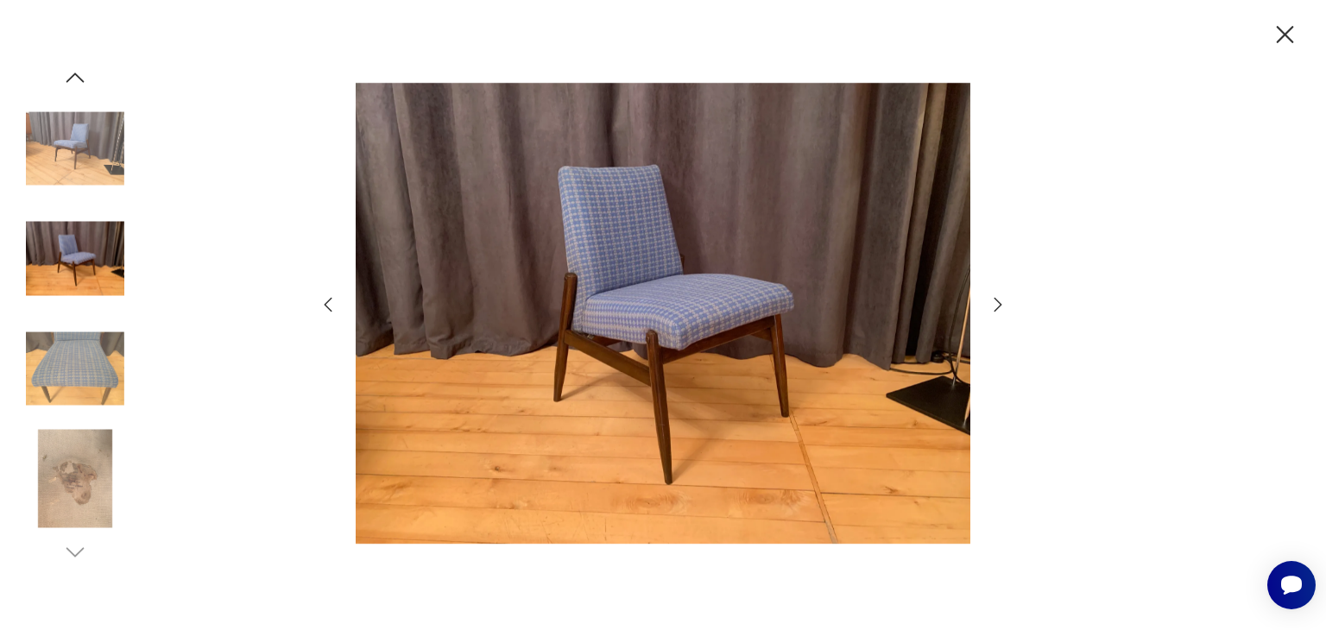
click at [996, 305] on icon "button" at bounding box center [998, 304] width 21 height 21
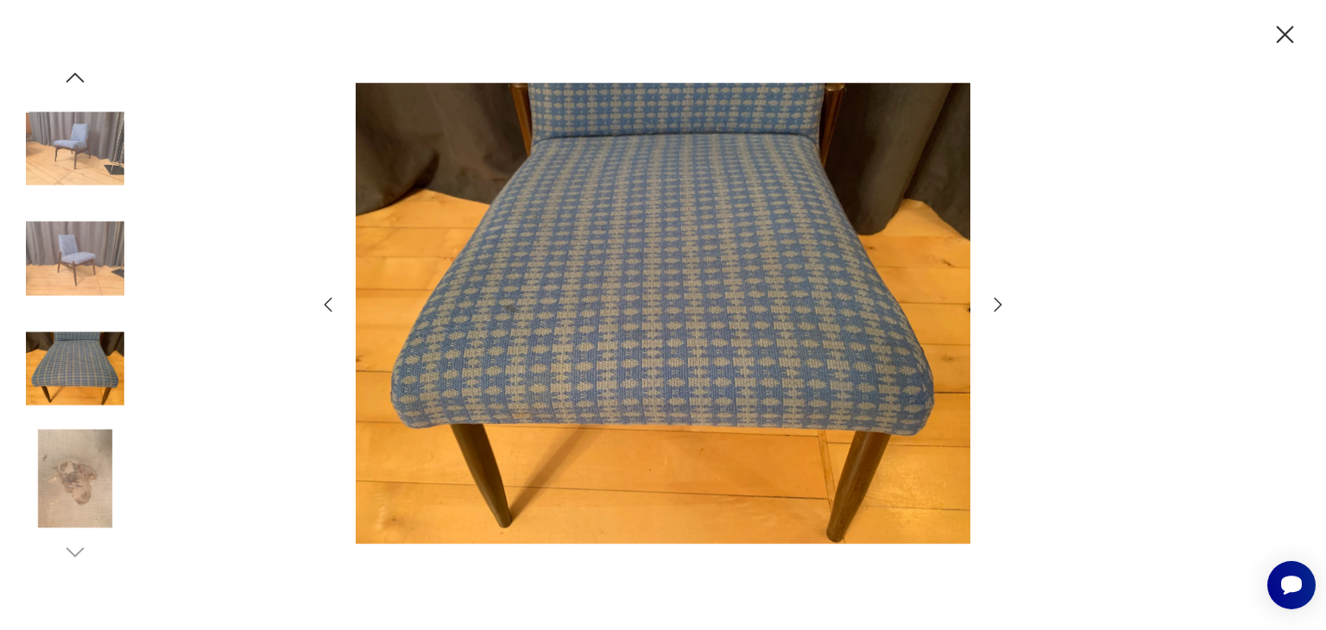
click at [996, 305] on icon "button" at bounding box center [998, 304] width 21 height 21
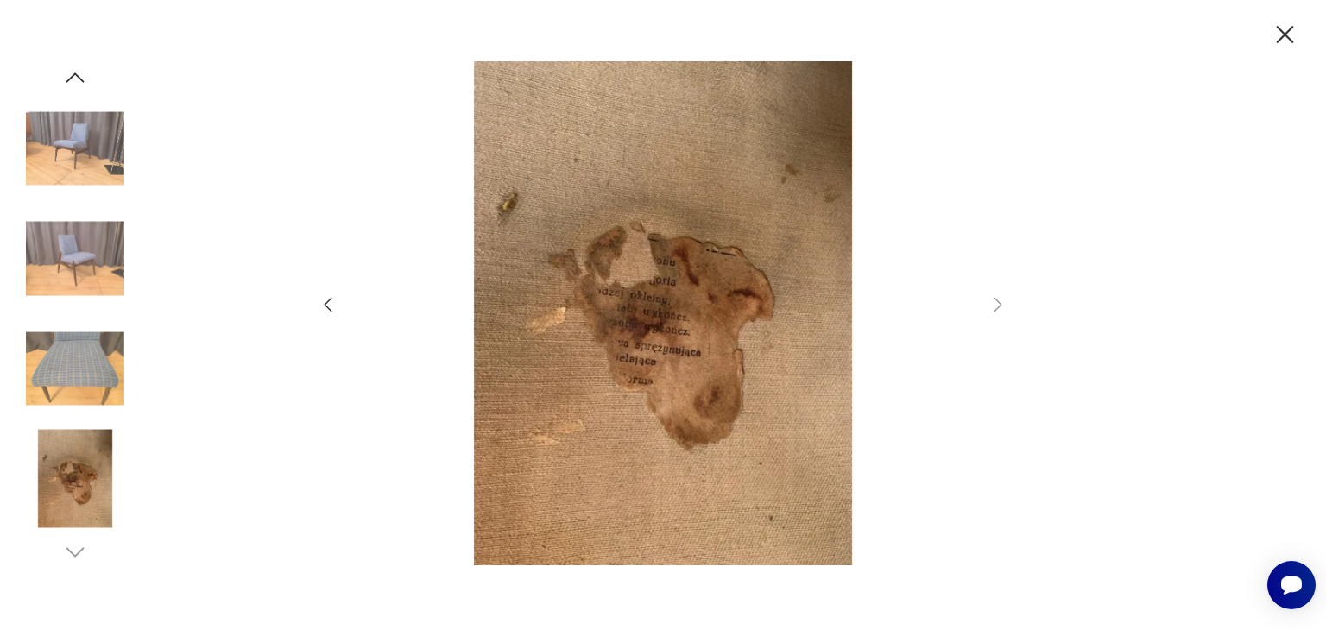
click at [325, 296] on icon "button" at bounding box center [328, 304] width 21 height 21
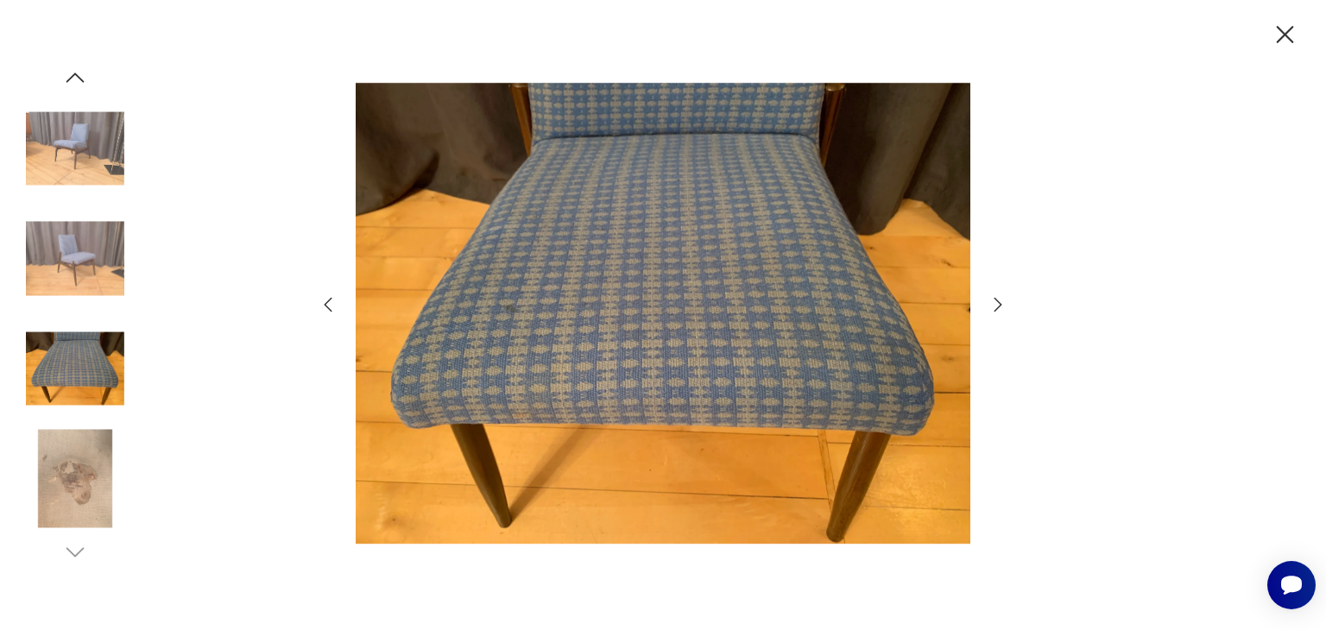
click at [325, 296] on icon "button" at bounding box center [328, 304] width 21 height 21
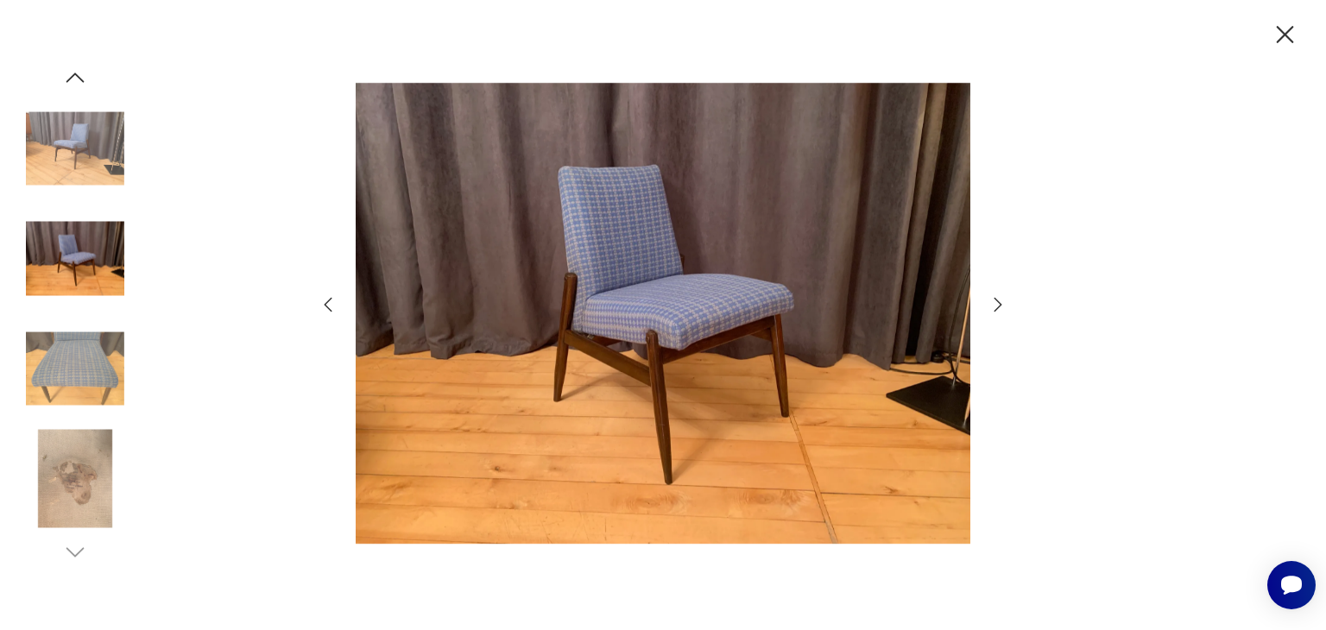
click at [325, 296] on icon "button" at bounding box center [328, 304] width 21 height 21
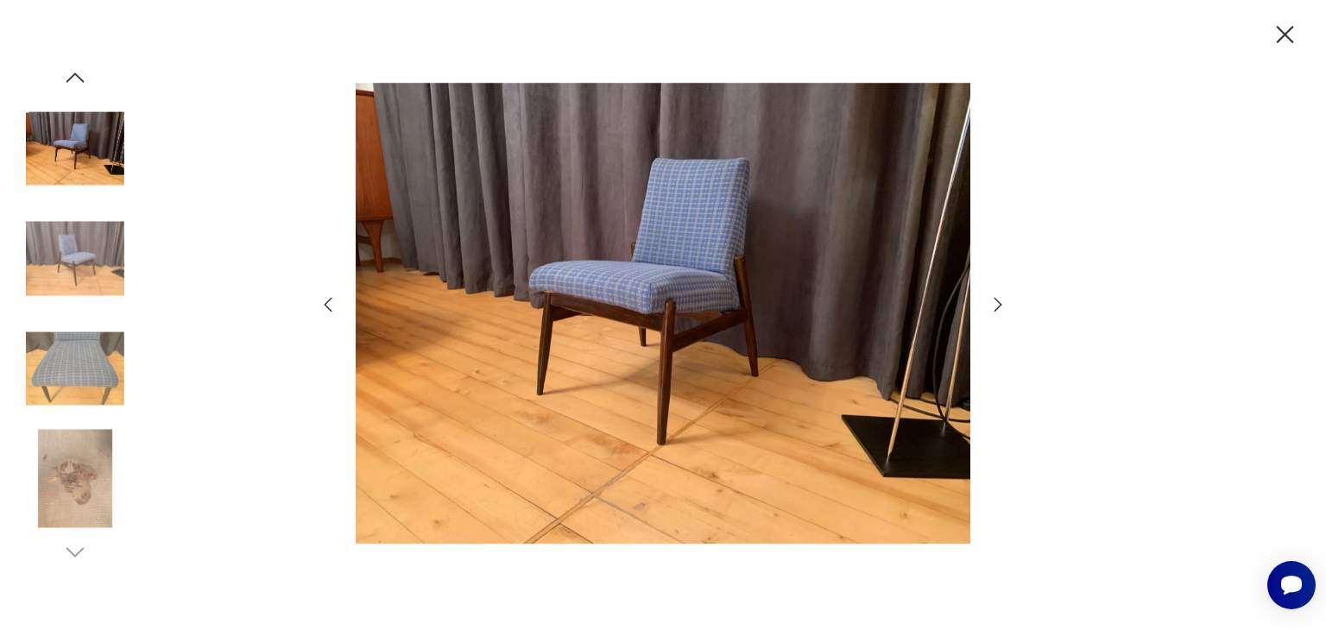
click at [325, 296] on icon "button" at bounding box center [328, 304] width 21 height 21
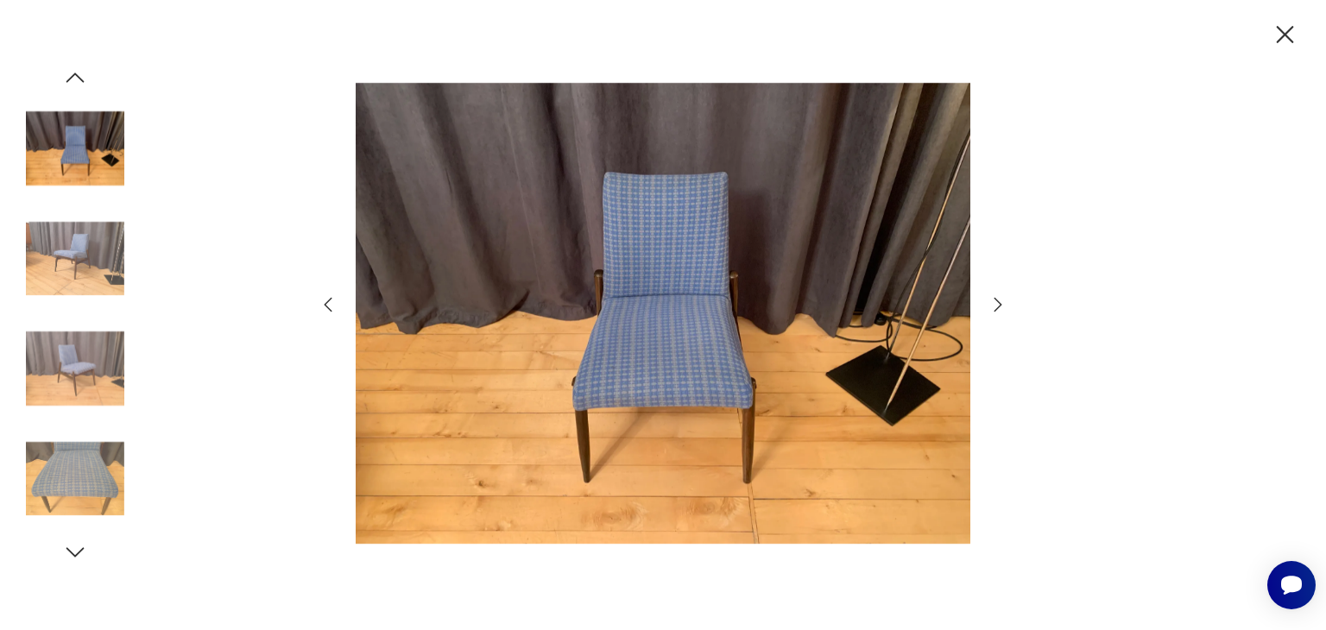
click at [325, 296] on icon "button" at bounding box center [328, 304] width 21 height 21
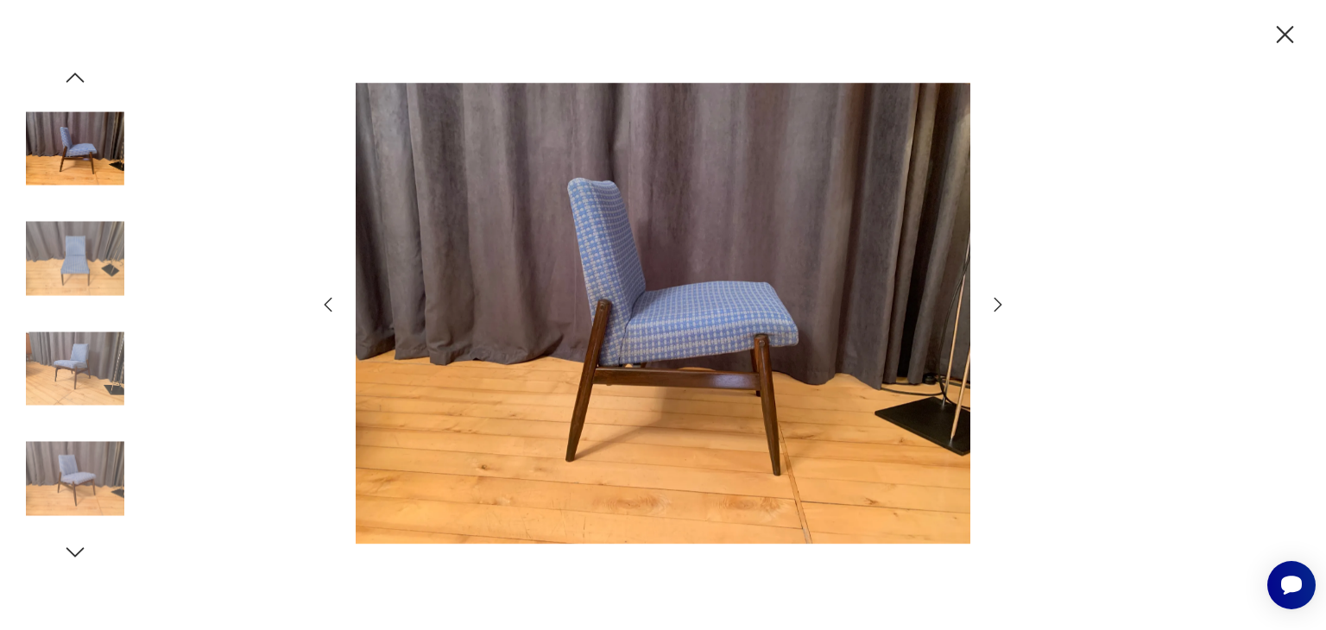
click at [1283, 29] on icon "button" at bounding box center [1285, 35] width 30 height 30
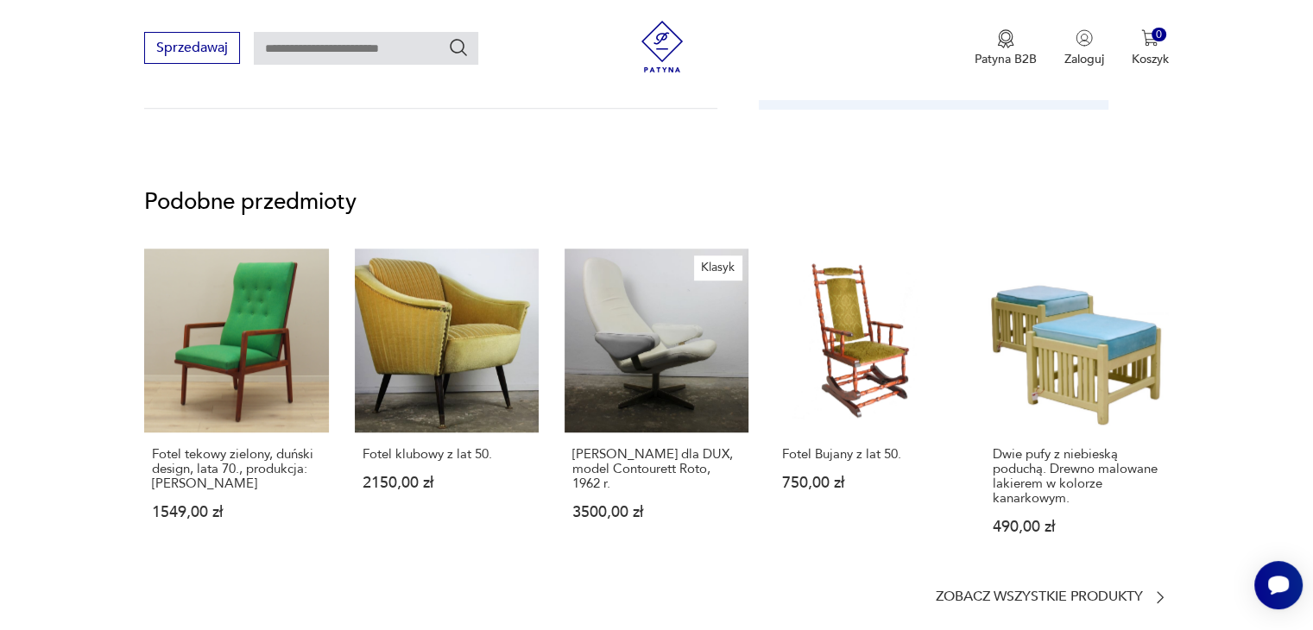
scroll to position [1273, 0]
